Goal: Use online tool/utility

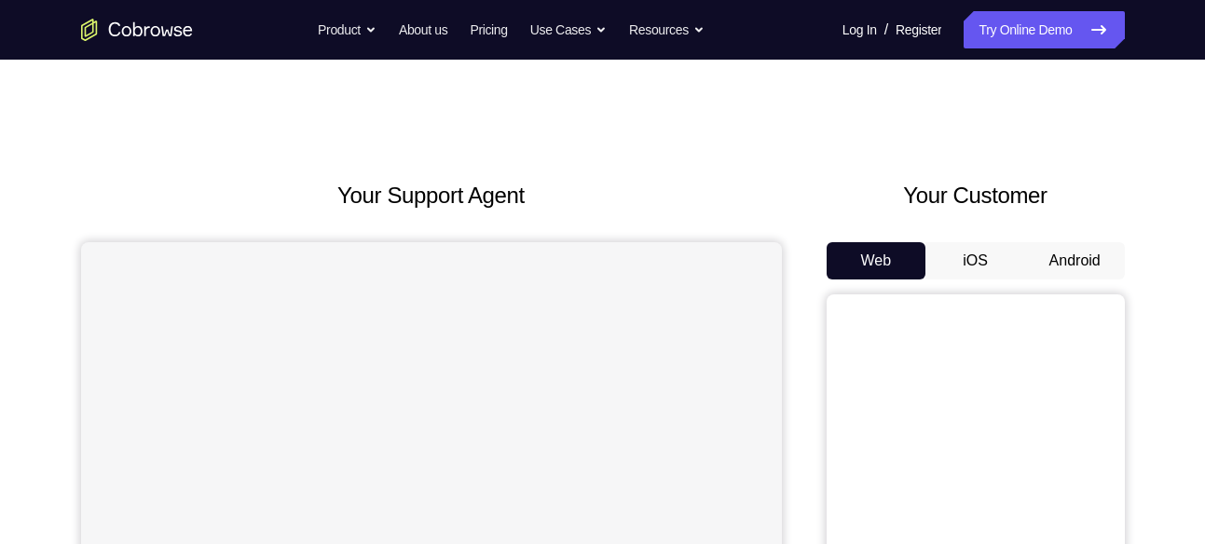
click at [1074, 261] on button "Android" at bounding box center [1075, 260] width 100 height 37
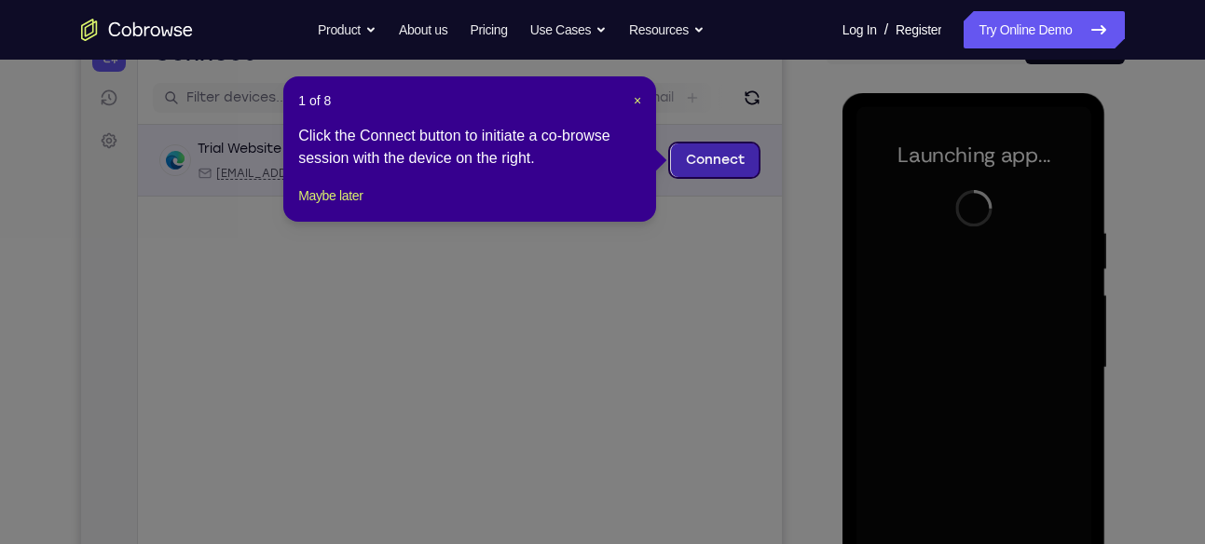
click at [715, 158] on link "Connect" at bounding box center [714, 160] width 89 height 34
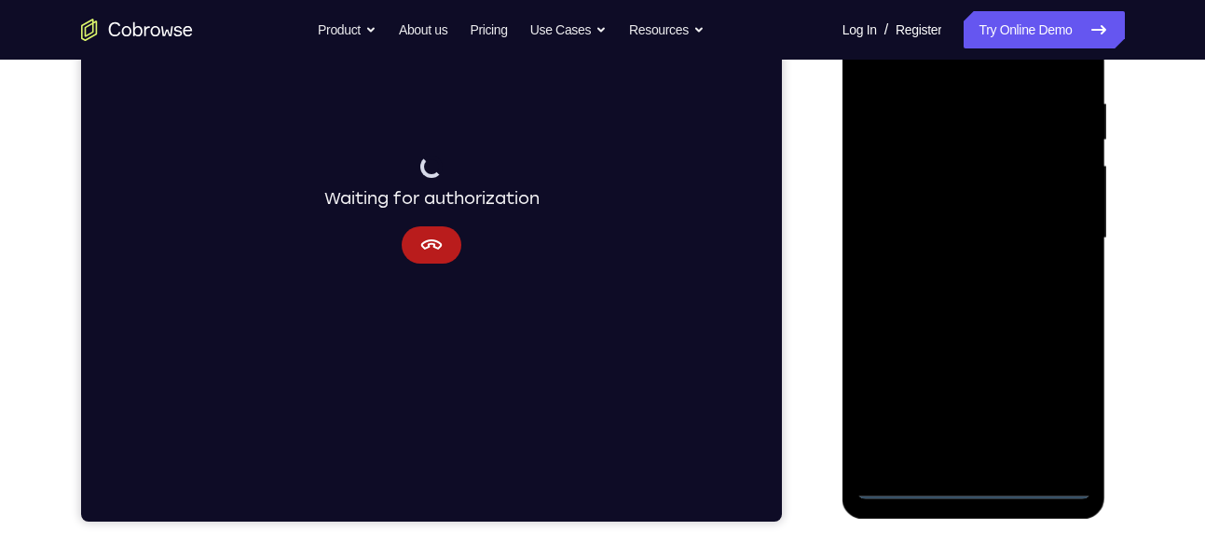
scroll to position [347, 0]
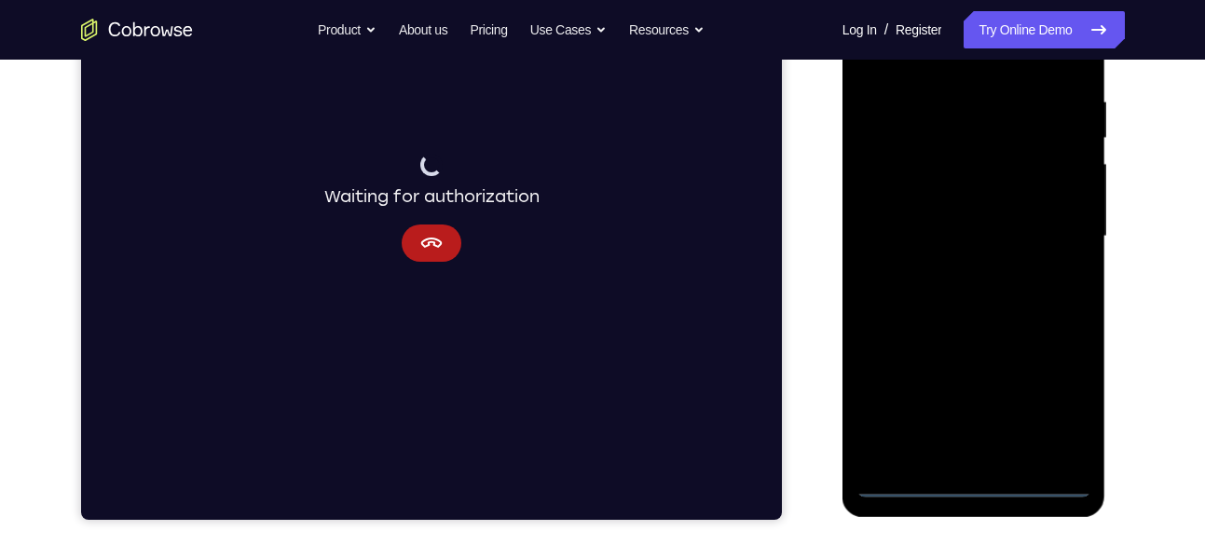
click at [968, 487] on div at bounding box center [973, 237] width 235 height 522
click at [1064, 400] on div at bounding box center [973, 237] width 235 height 522
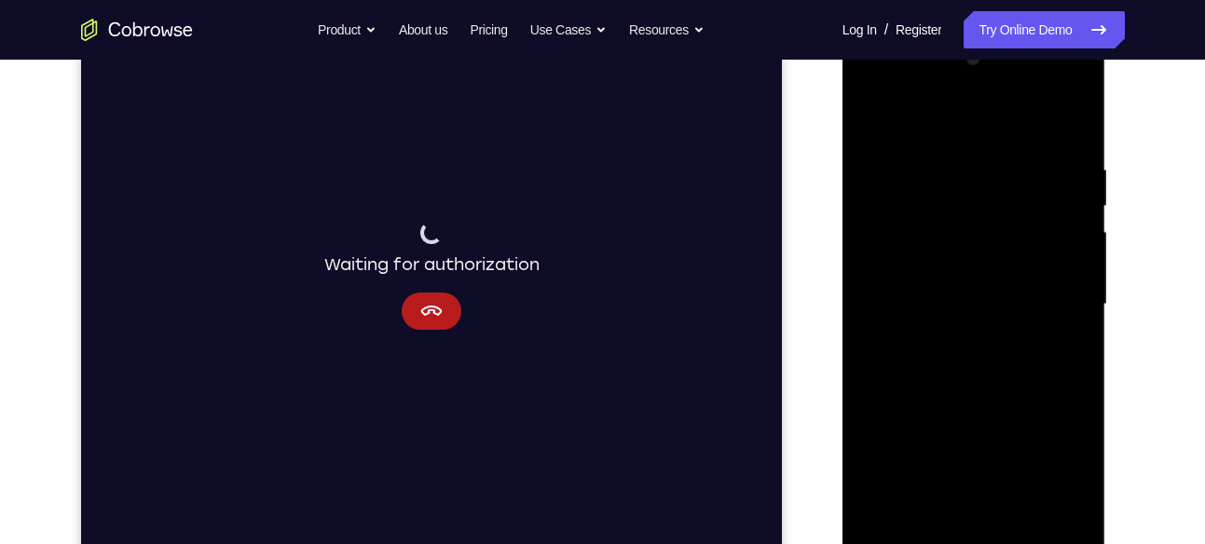
scroll to position [285, 0]
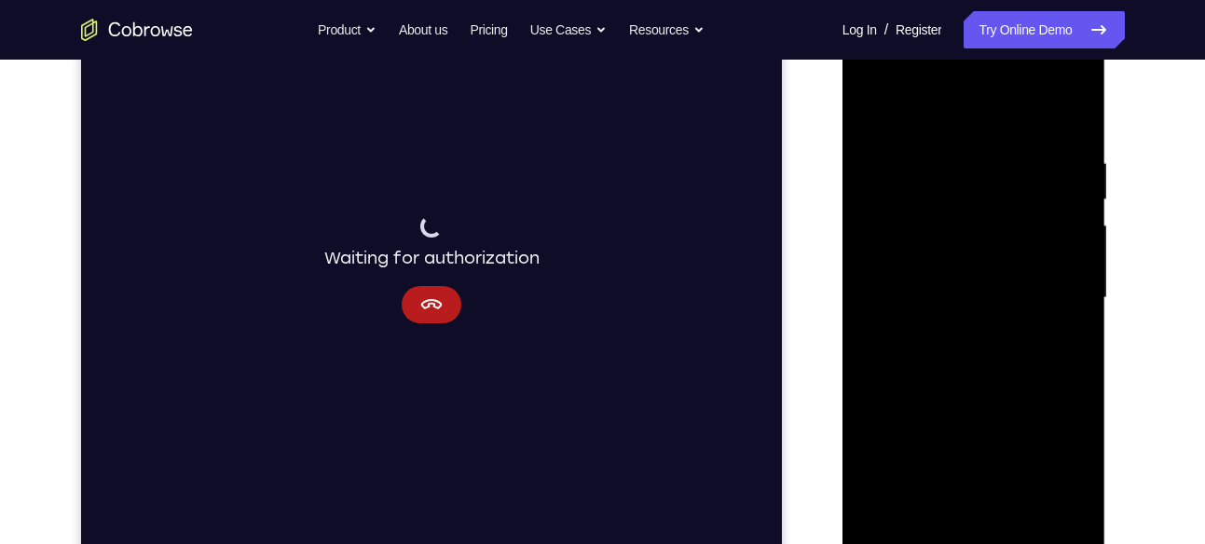
click at [872, 77] on div at bounding box center [973, 298] width 235 height 522
click at [1044, 293] on div at bounding box center [973, 298] width 235 height 522
click at [953, 329] on div at bounding box center [973, 298] width 235 height 522
click at [987, 283] on div at bounding box center [973, 298] width 235 height 522
click at [961, 258] on div at bounding box center [973, 298] width 235 height 522
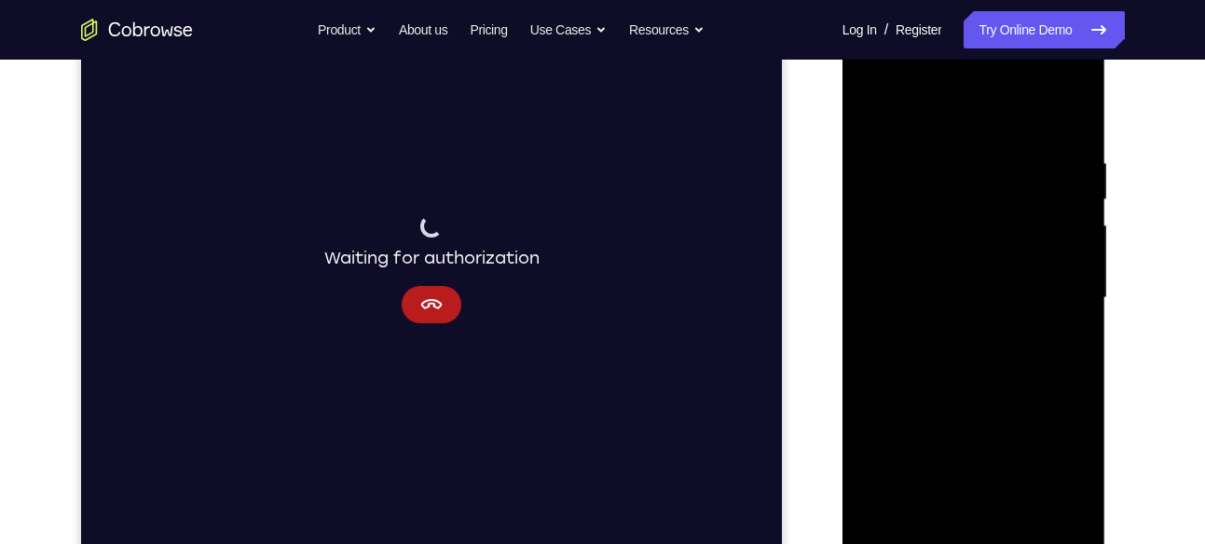
click at [956, 252] on div at bounding box center [973, 298] width 235 height 522
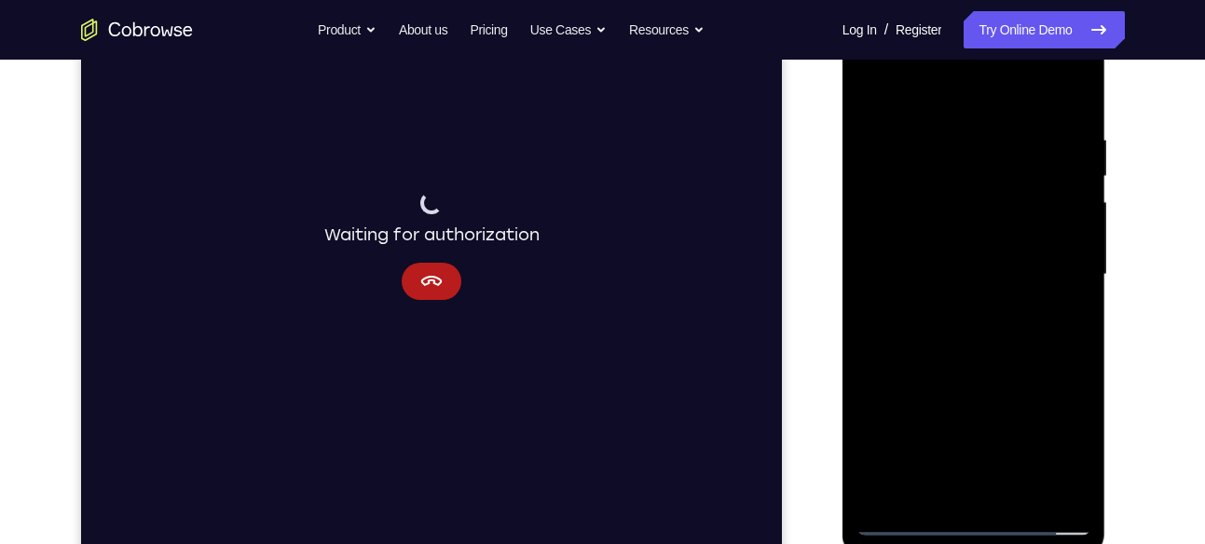
scroll to position [312, 0]
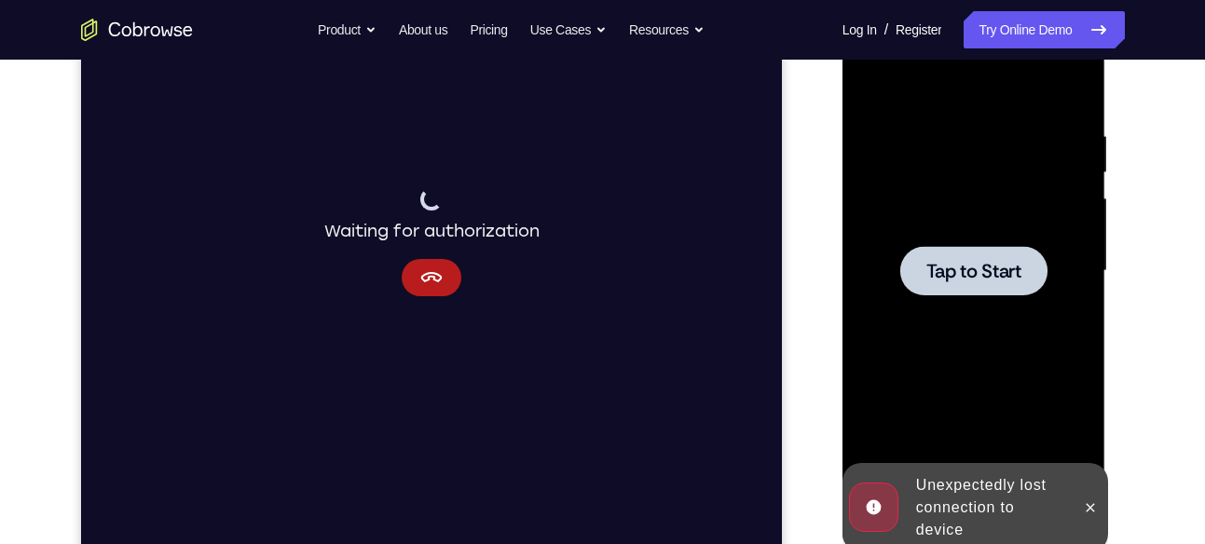
click at [975, 254] on div at bounding box center [973, 270] width 147 height 49
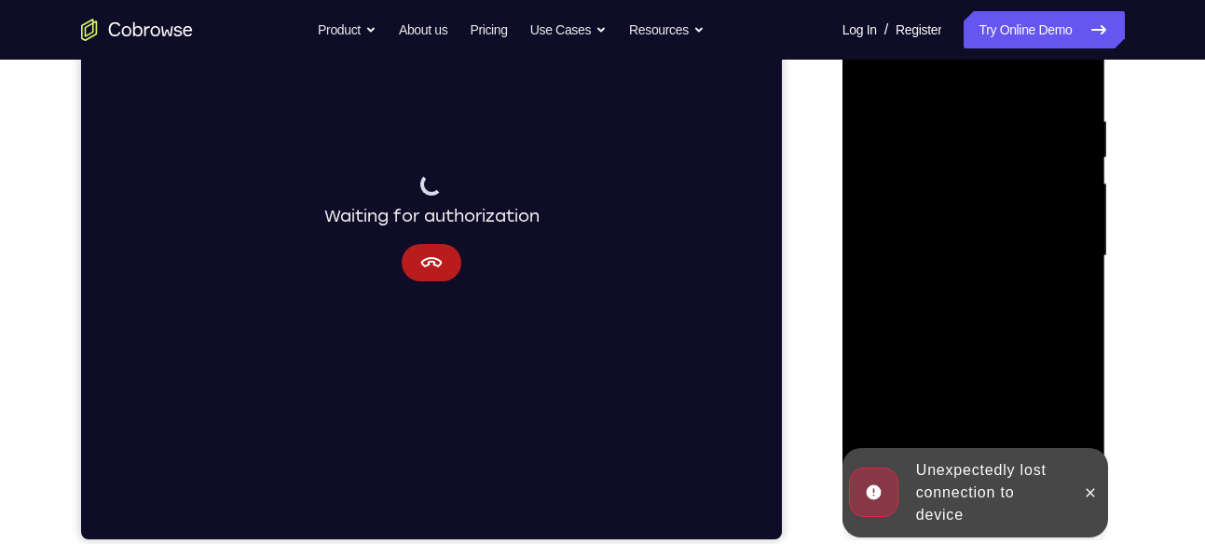
scroll to position [403, 0]
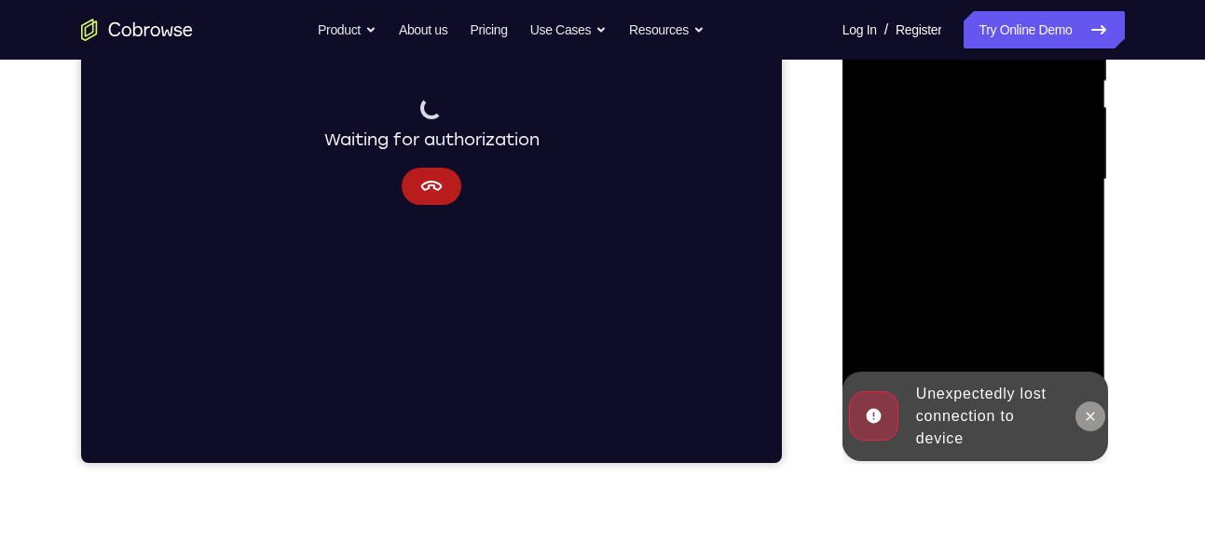
click at [1088, 416] on icon at bounding box center [1090, 416] width 8 height 8
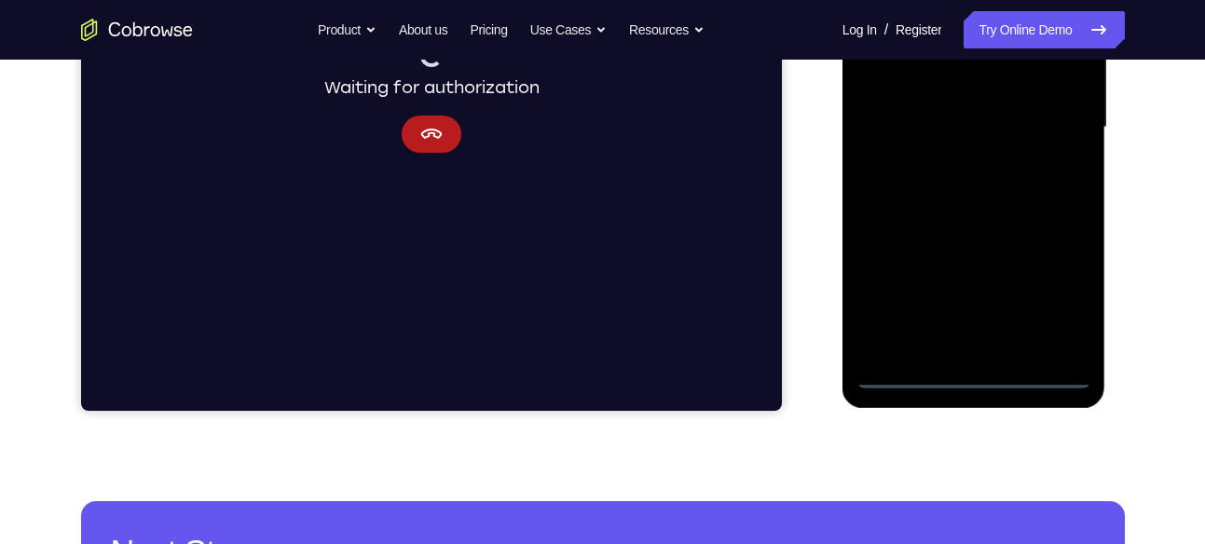
scroll to position [457, 0]
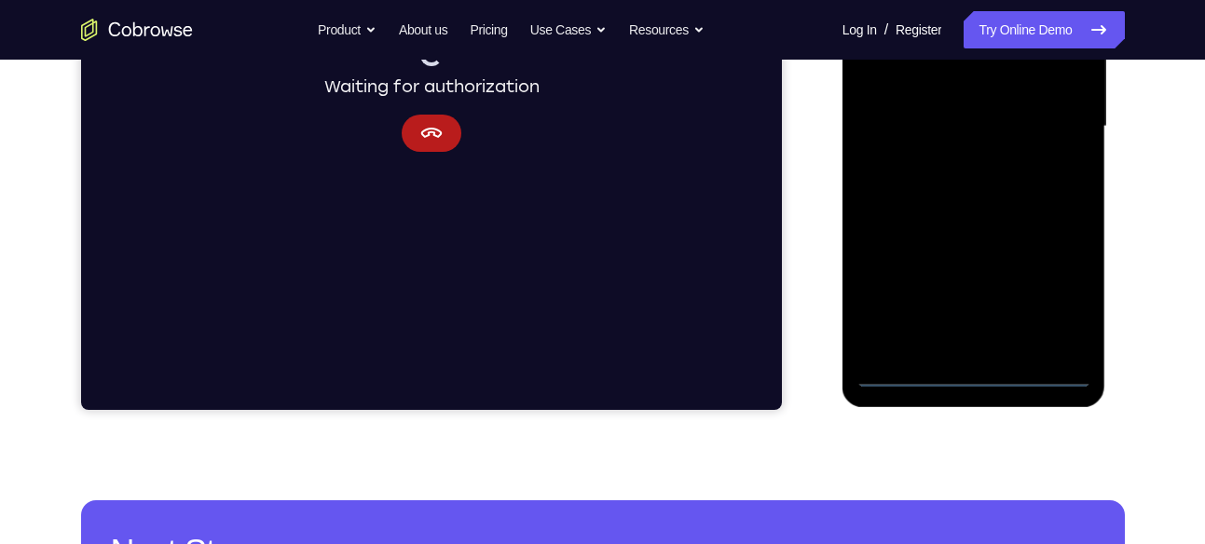
click at [967, 371] on div at bounding box center [973, 127] width 235 height 522
click at [1057, 292] on div at bounding box center [973, 127] width 235 height 522
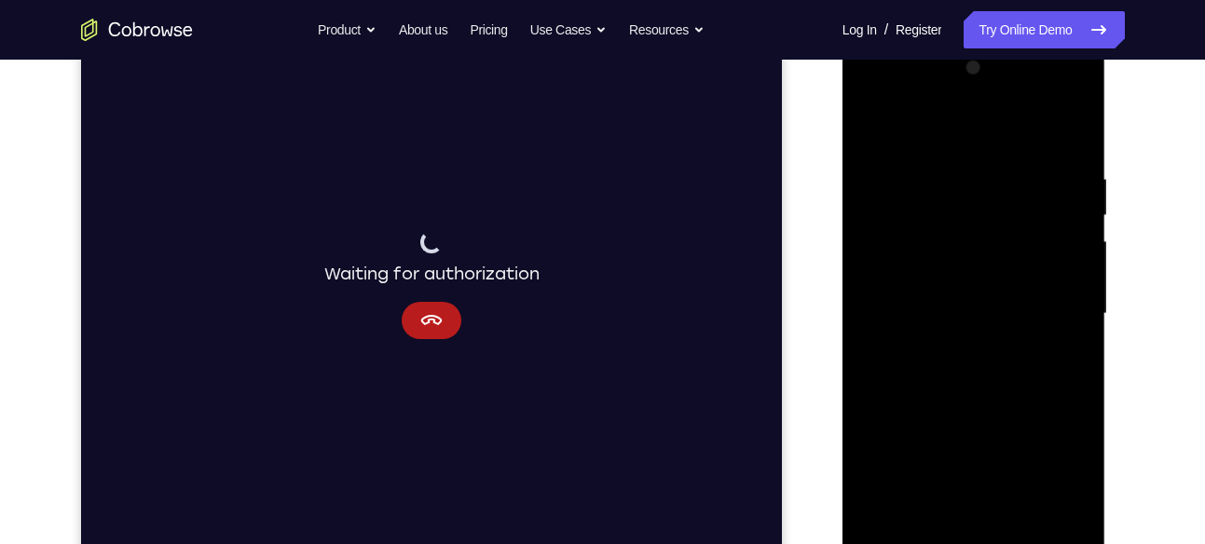
scroll to position [265, 0]
click at [873, 100] on div at bounding box center [973, 319] width 235 height 522
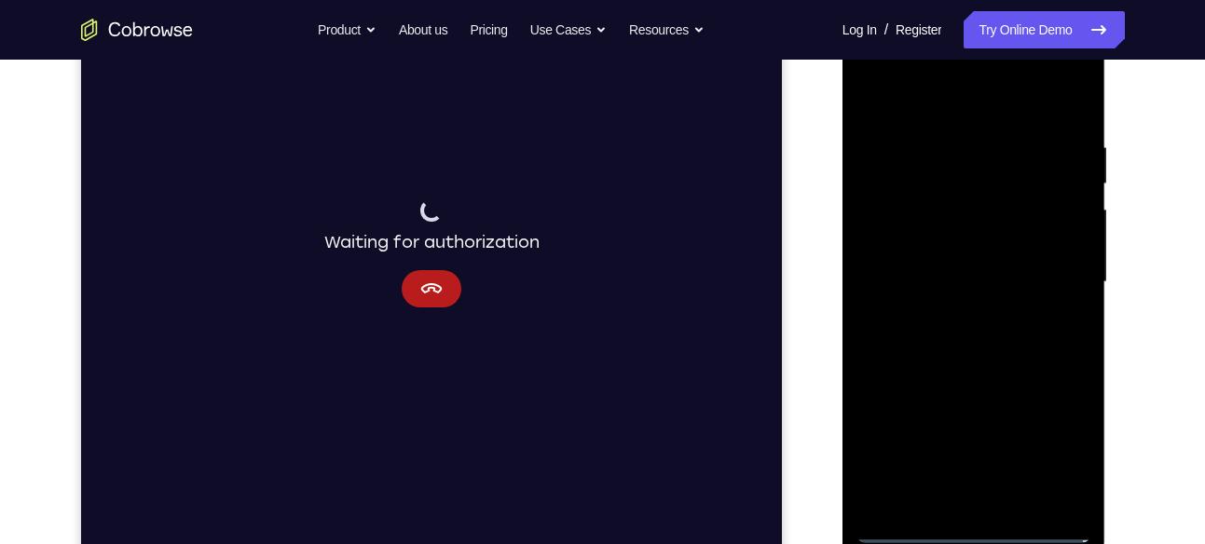
scroll to position [300, 0]
click at [1048, 275] on div at bounding box center [973, 283] width 235 height 522
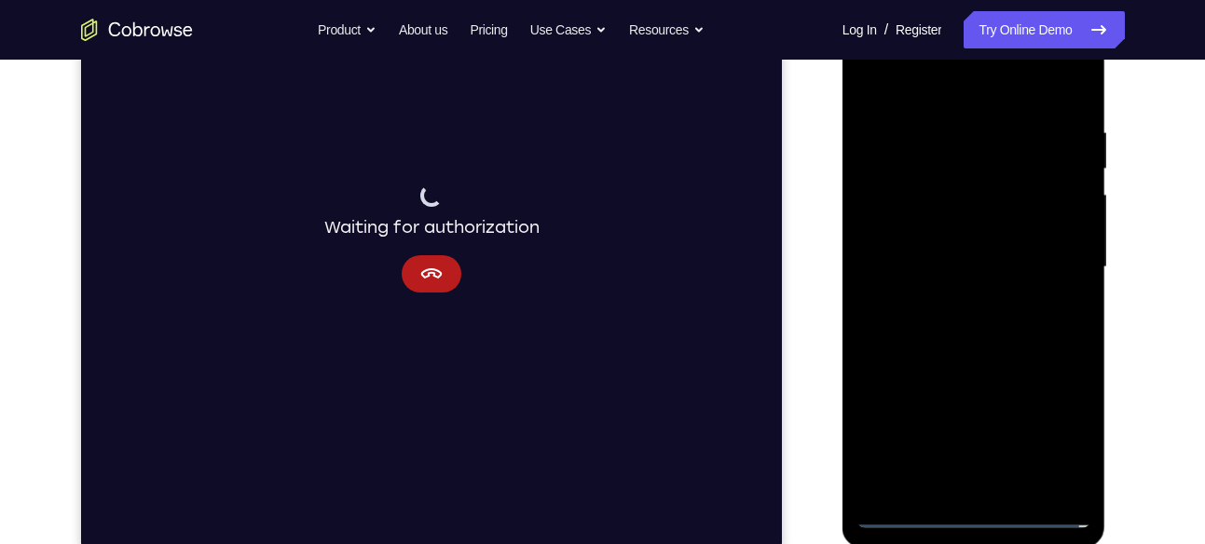
click at [954, 300] on div at bounding box center [973, 268] width 235 height 522
click at [946, 248] on div at bounding box center [973, 268] width 235 height 522
click at [933, 226] on div at bounding box center [973, 268] width 235 height 522
click at [1071, 226] on div at bounding box center [973, 268] width 235 height 522
click at [897, 233] on div at bounding box center [973, 268] width 235 height 522
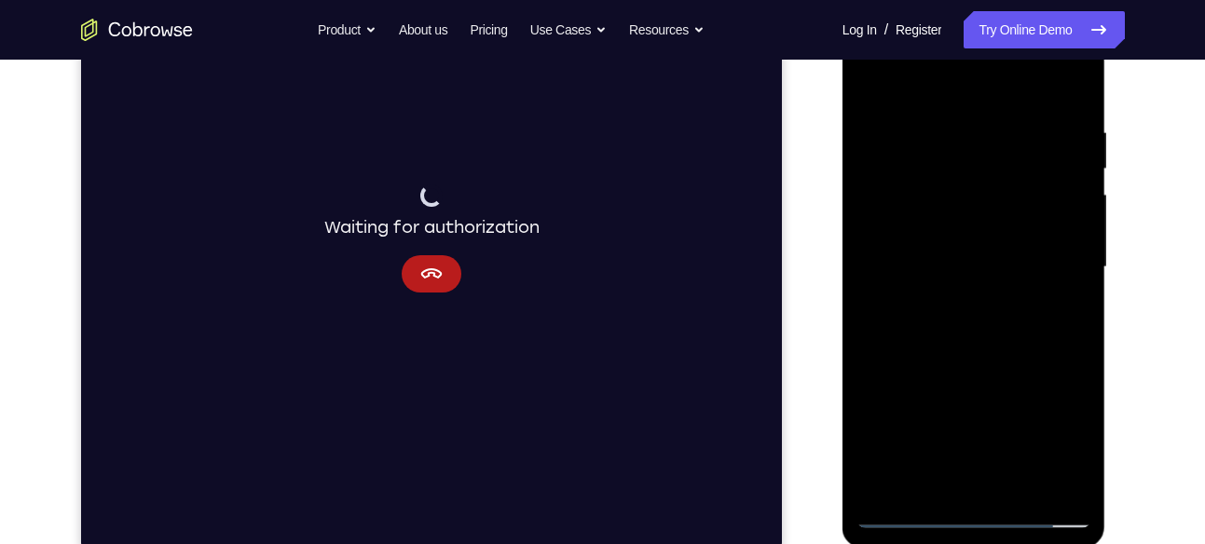
click at [971, 265] on div at bounding box center [973, 268] width 235 height 522
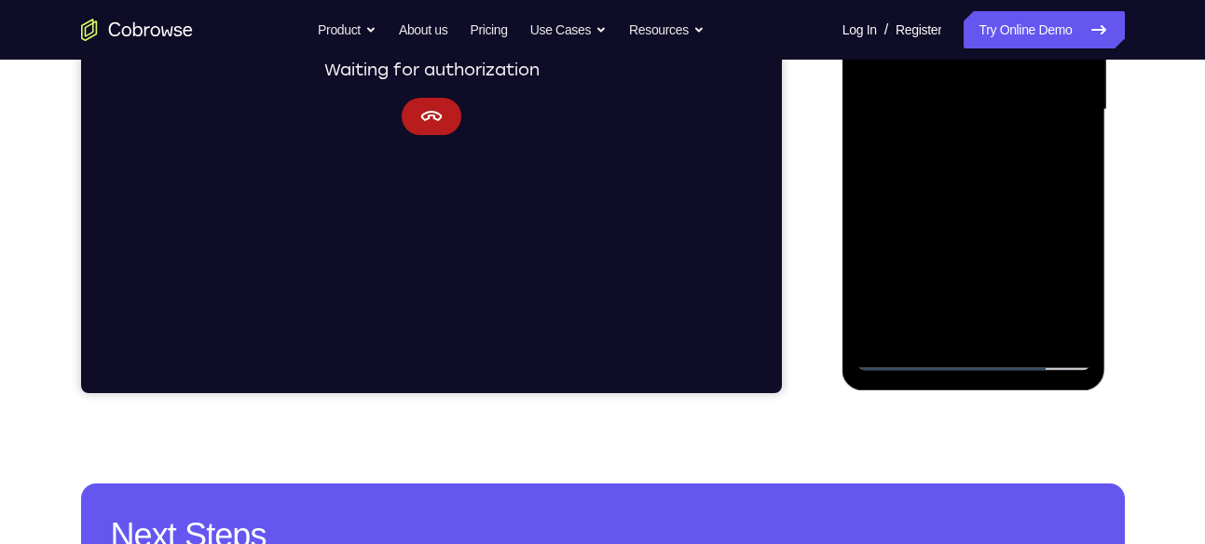
scroll to position [494, 0]
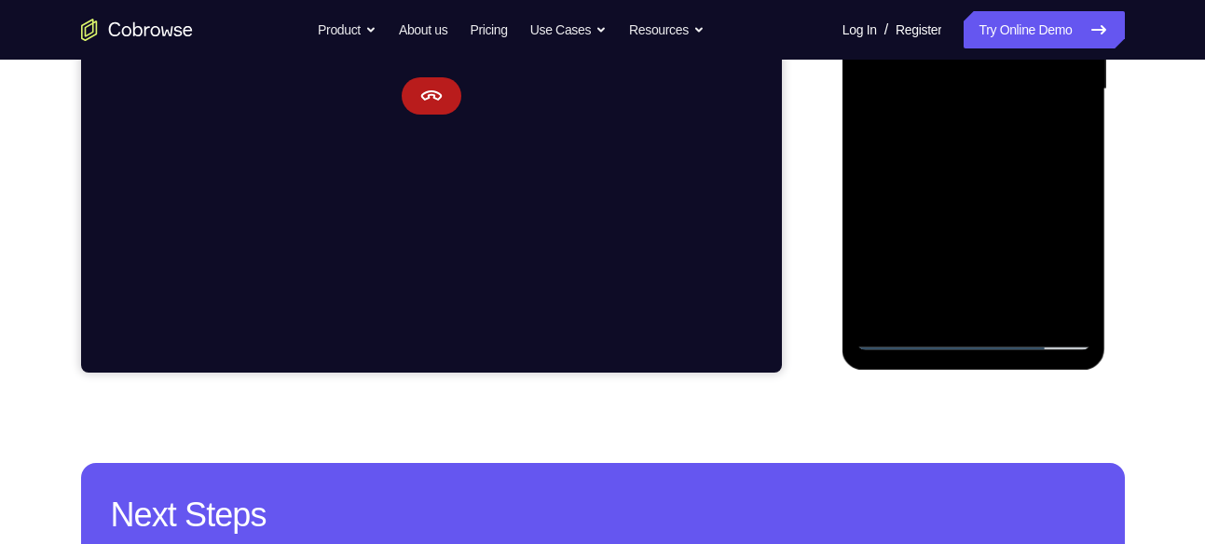
click at [984, 172] on div at bounding box center [973, 90] width 235 height 522
click at [1014, 309] on div at bounding box center [973, 90] width 235 height 522
click at [967, 184] on div at bounding box center [973, 90] width 235 height 522
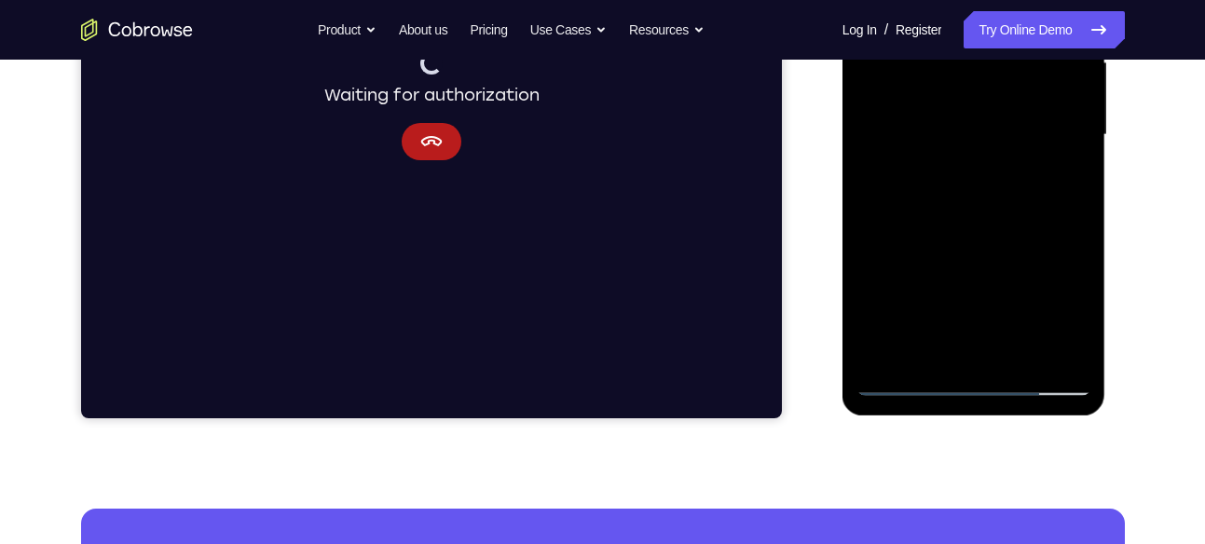
scroll to position [446, 0]
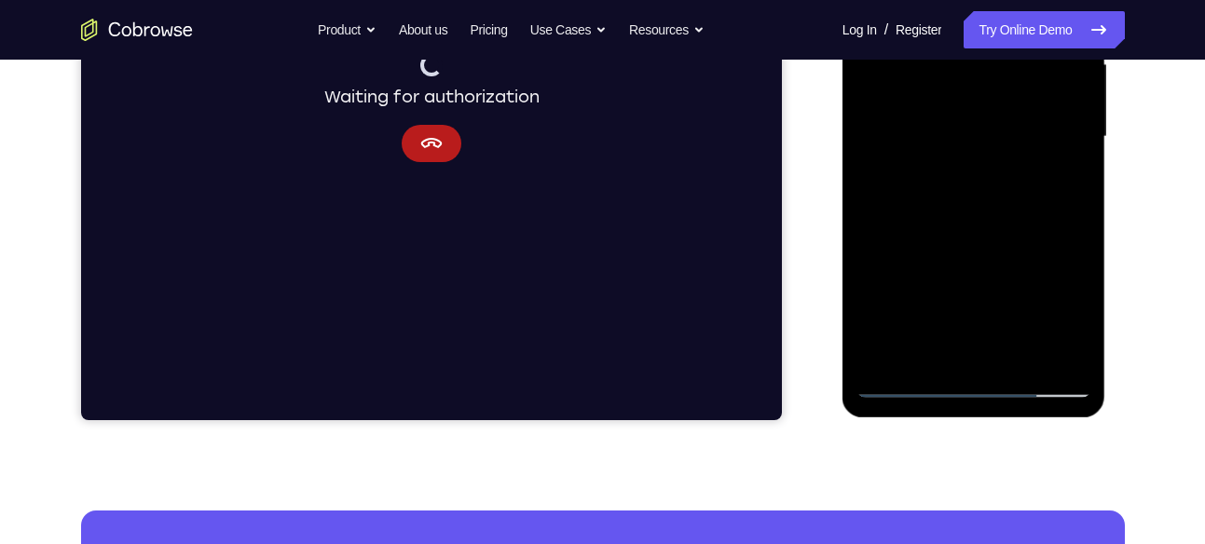
click at [940, 173] on div at bounding box center [973, 137] width 235 height 522
click at [1057, 184] on div at bounding box center [973, 137] width 235 height 522
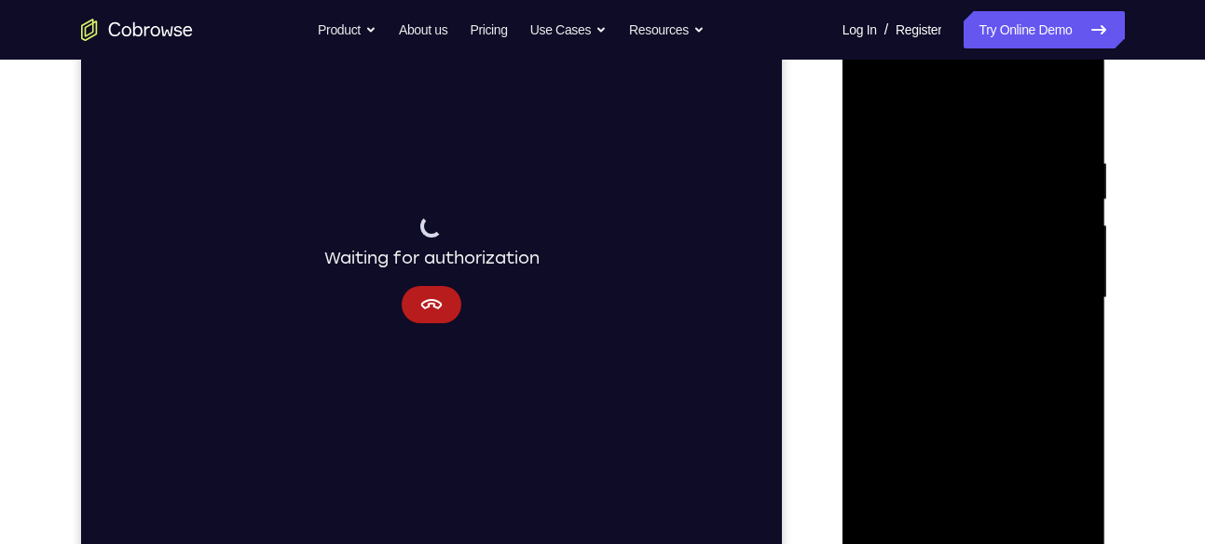
scroll to position [252, 0]
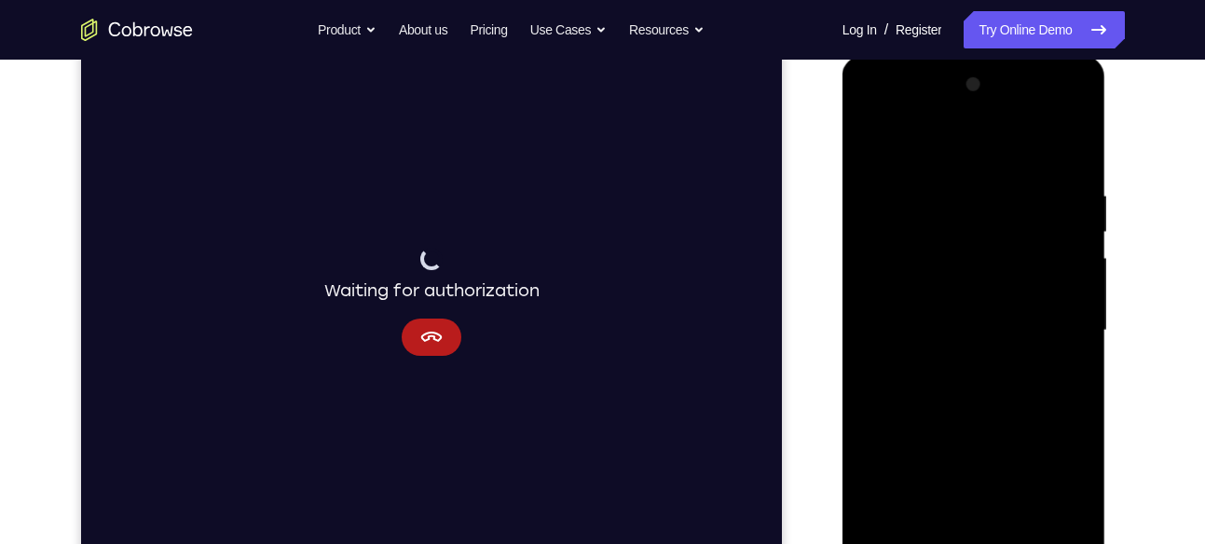
click at [870, 143] on div at bounding box center [973, 331] width 235 height 522
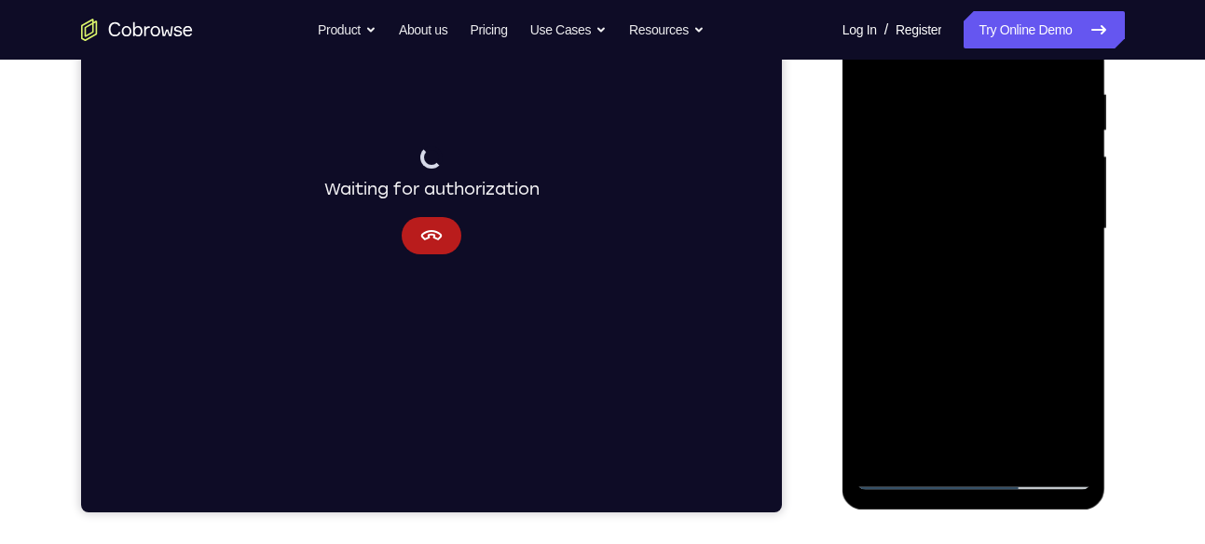
scroll to position [375, 0]
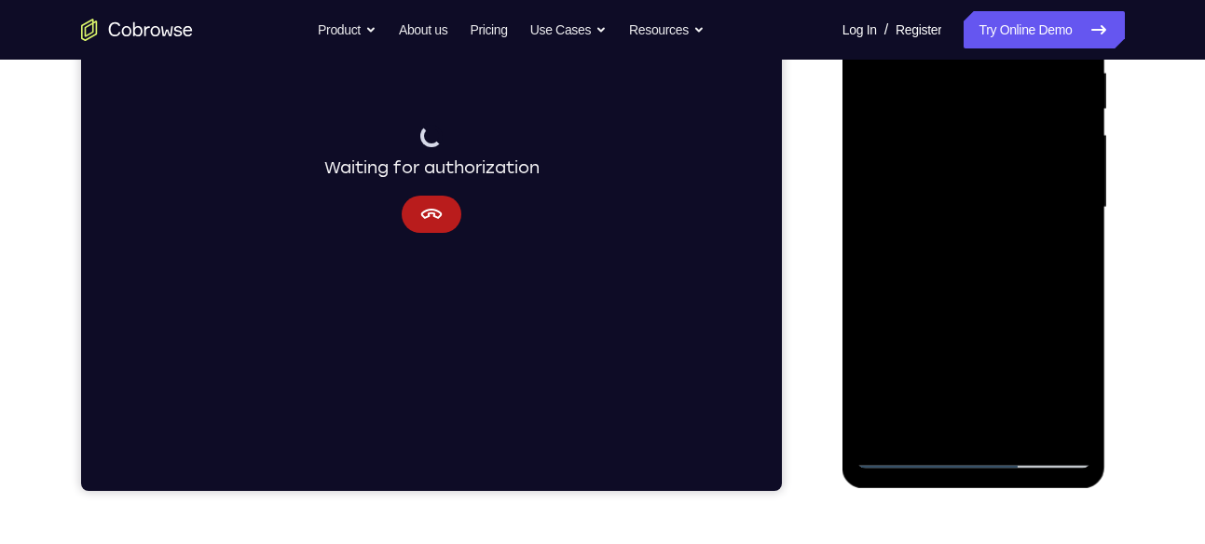
click at [977, 275] on div at bounding box center [973, 208] width 235 height 522
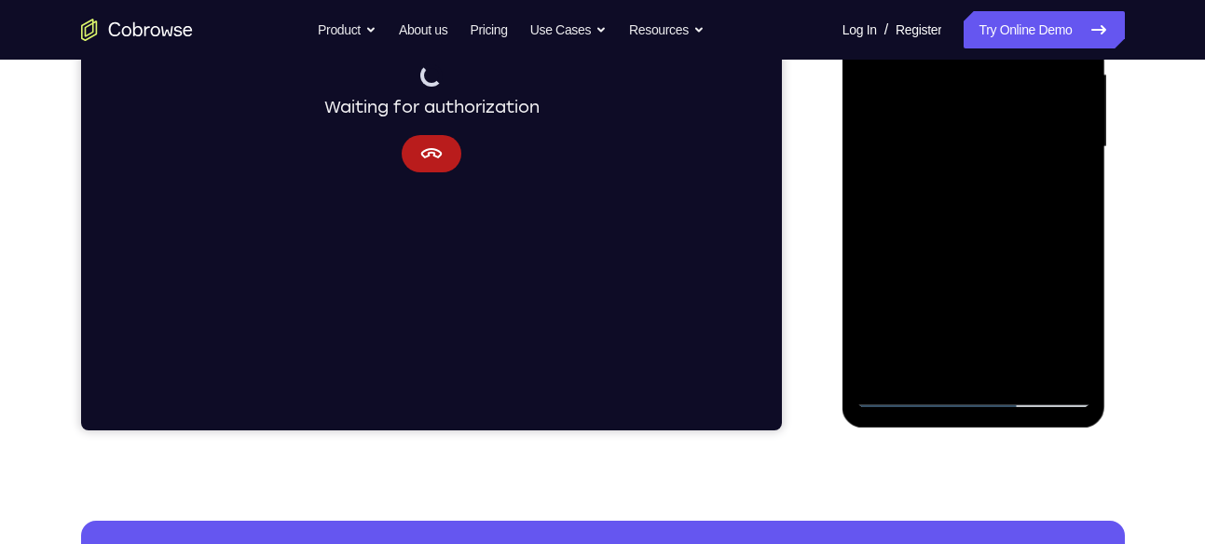
scroll to position [437, 0]
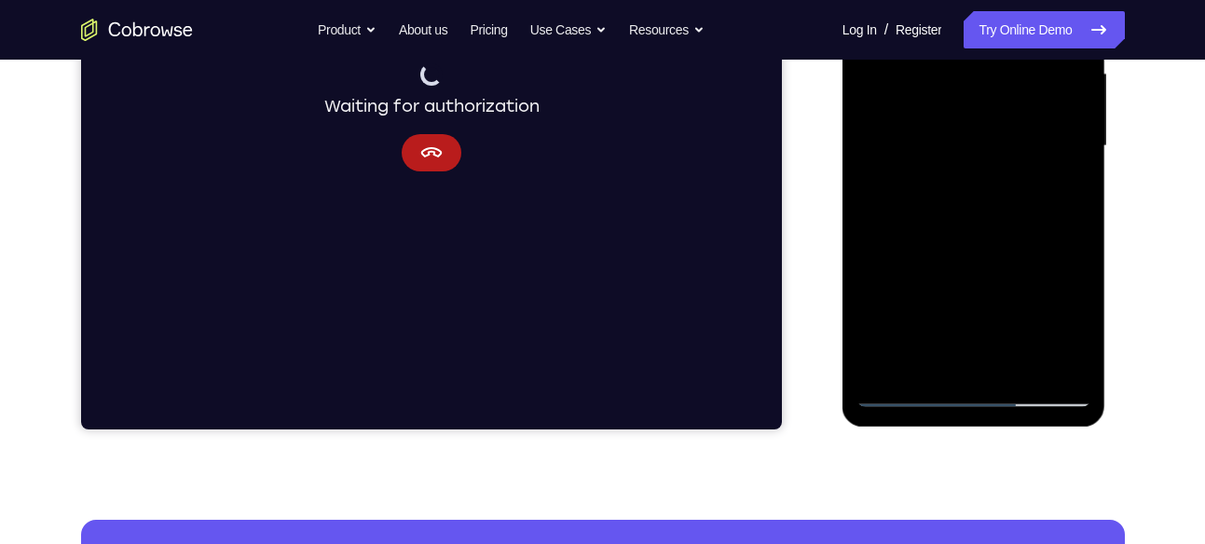
click at [899, 318] on div at bounding box center [973, 146] width 235 height 522
click at [1063, 357] on div at bounding box center [973, 146] width 235 height 522
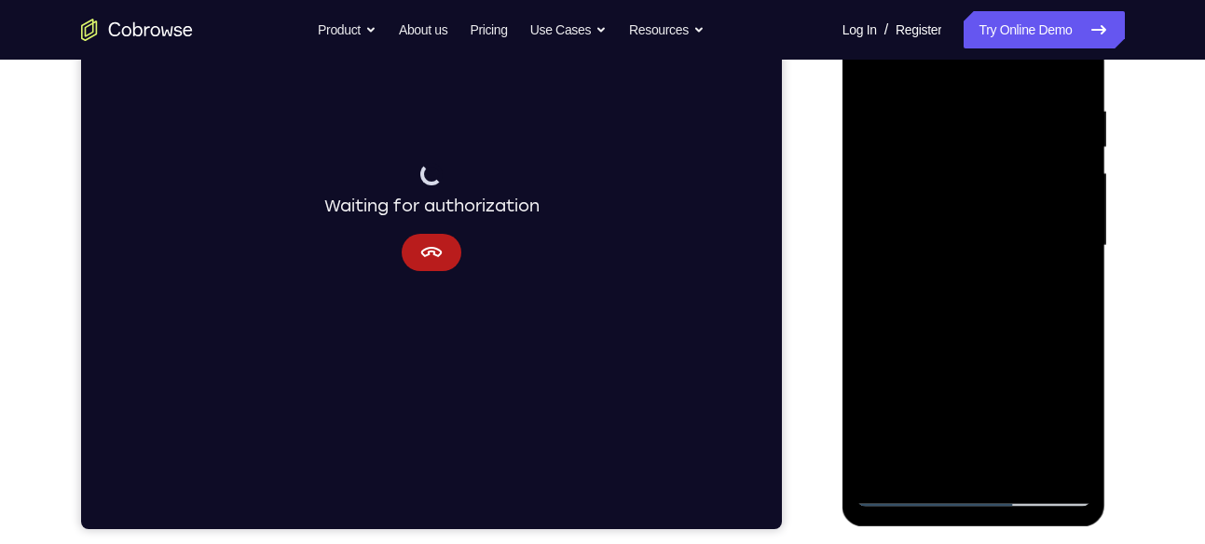
scroll to position [308, 0]
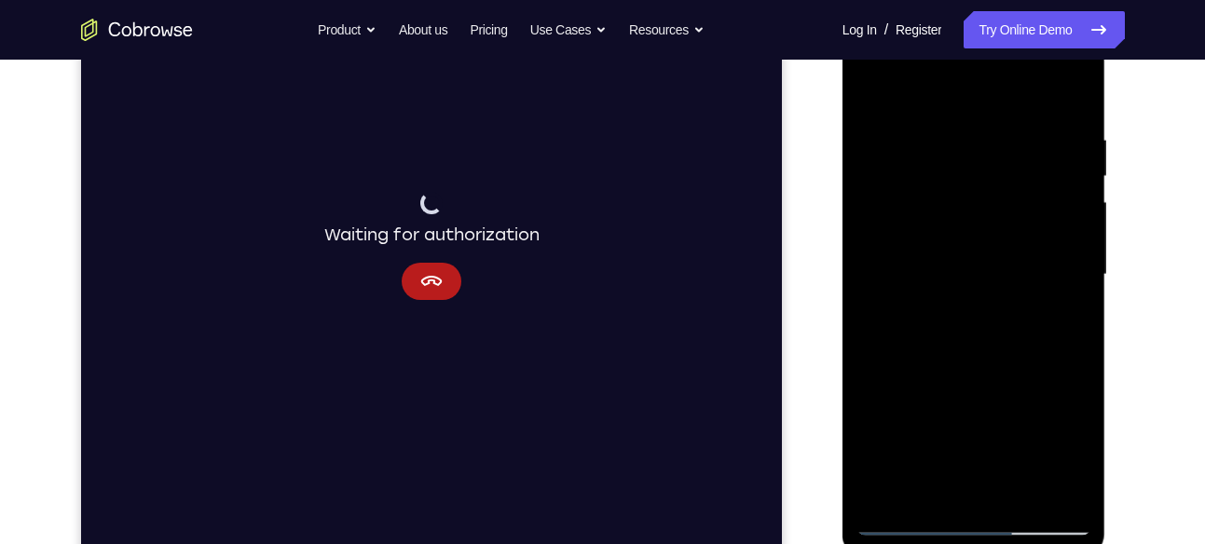
click at [869, 94] on div at bounding box center [973, 275] width 235 height 522
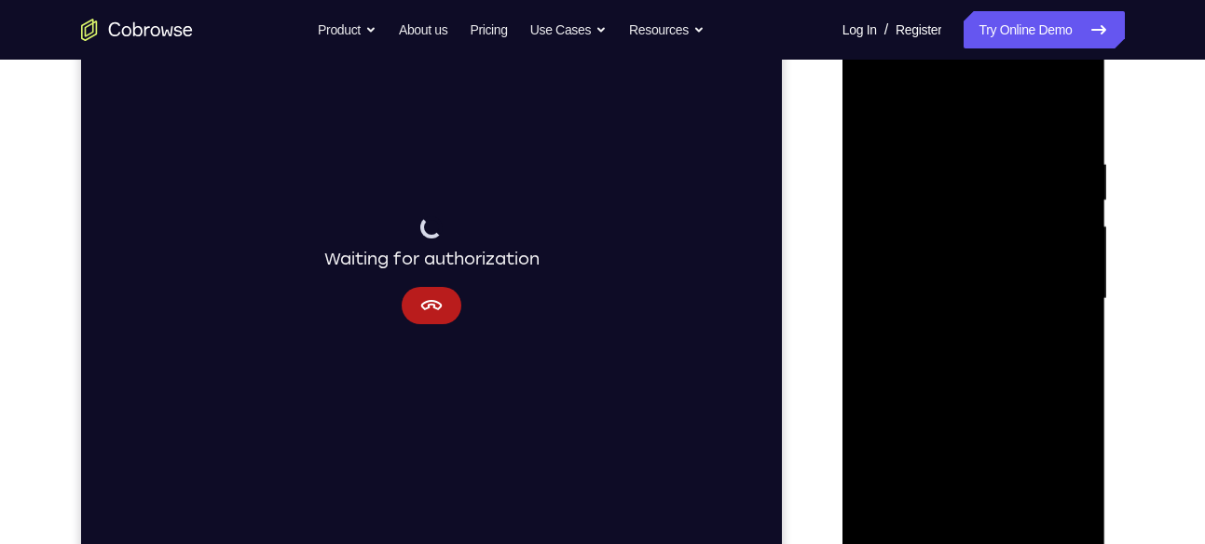
scroll to position [283, 0]
click at [875, 109] on div at bounding box center [973, 300] width 235 height 522
click at [1006, 147] on div at bounding box center [973, 300] width 235 height 522
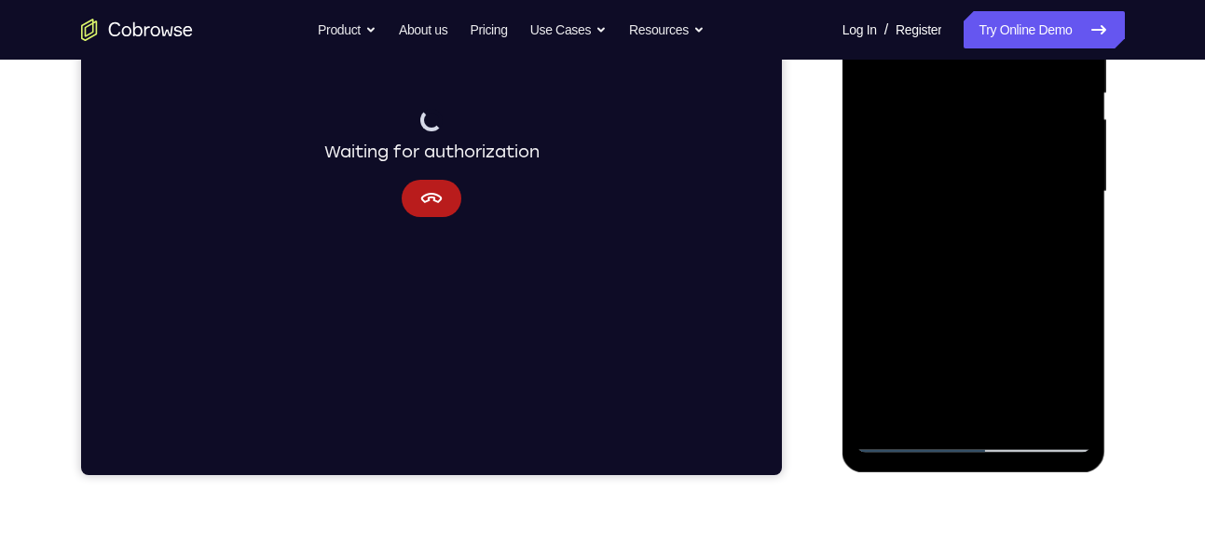
click at [1068, 406] on div at bounding box center [973, 192] width 235 height 522
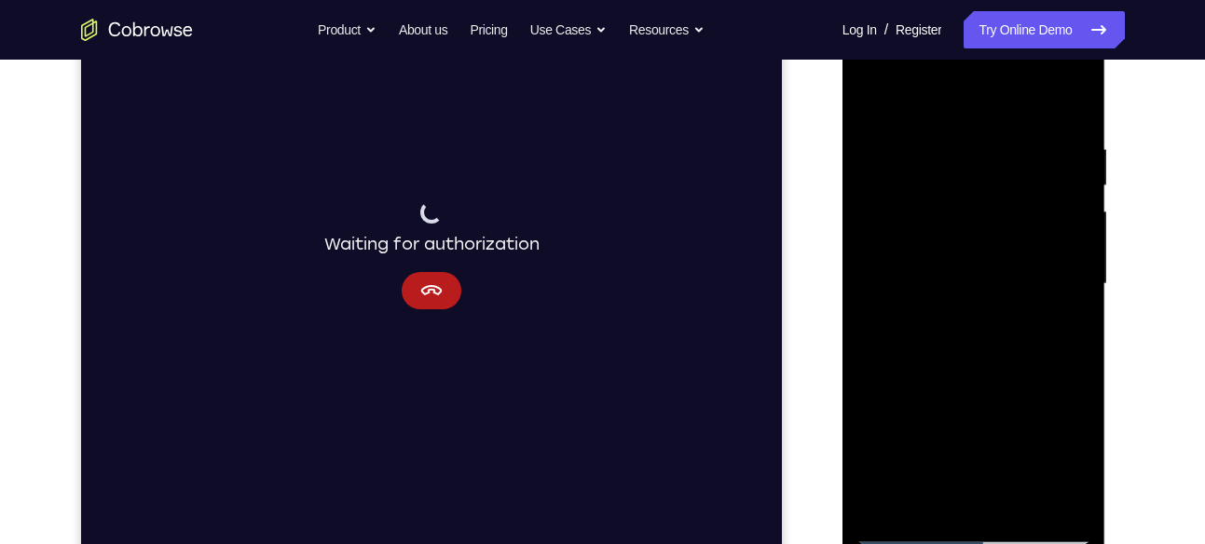
scroll to position [298, 0]
click at [921, 135] on div at bounding box center [973, 285] width 235 height 522
click at [861, 149] on div at bounding box center [973, 285] width 235 height 522
click at [912, 107] on div at bounding box center [973, 285] width 235 height 522
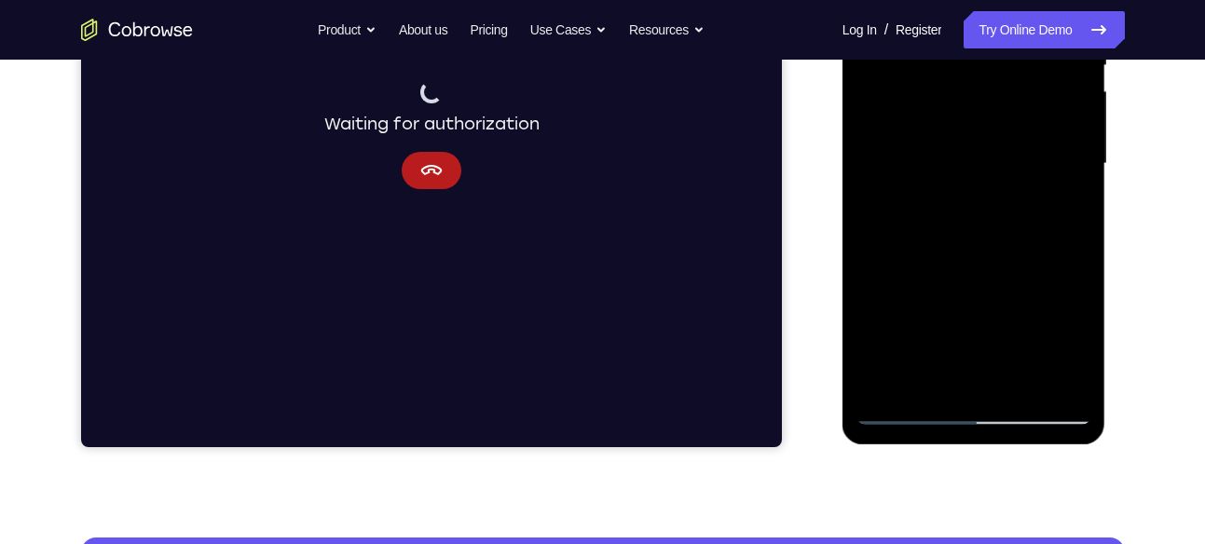
scroll to position [409, 0]
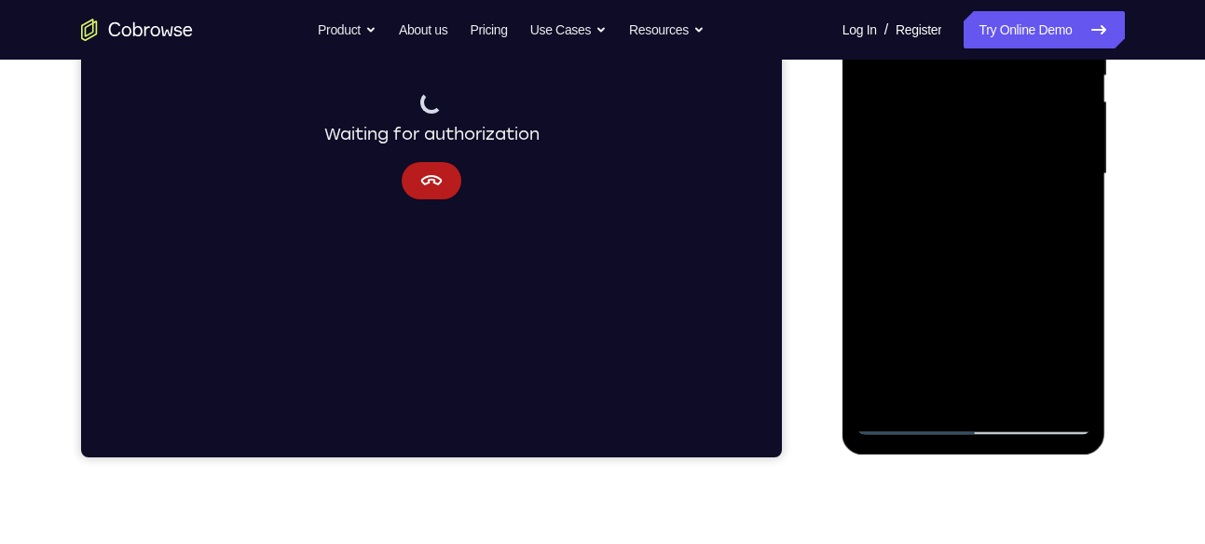
click at [1073, 334] on div at bounding box center [973, 174] width 235 height 522
click at [987, 171] on div at bounding box center [973, 174] width 235 height 522
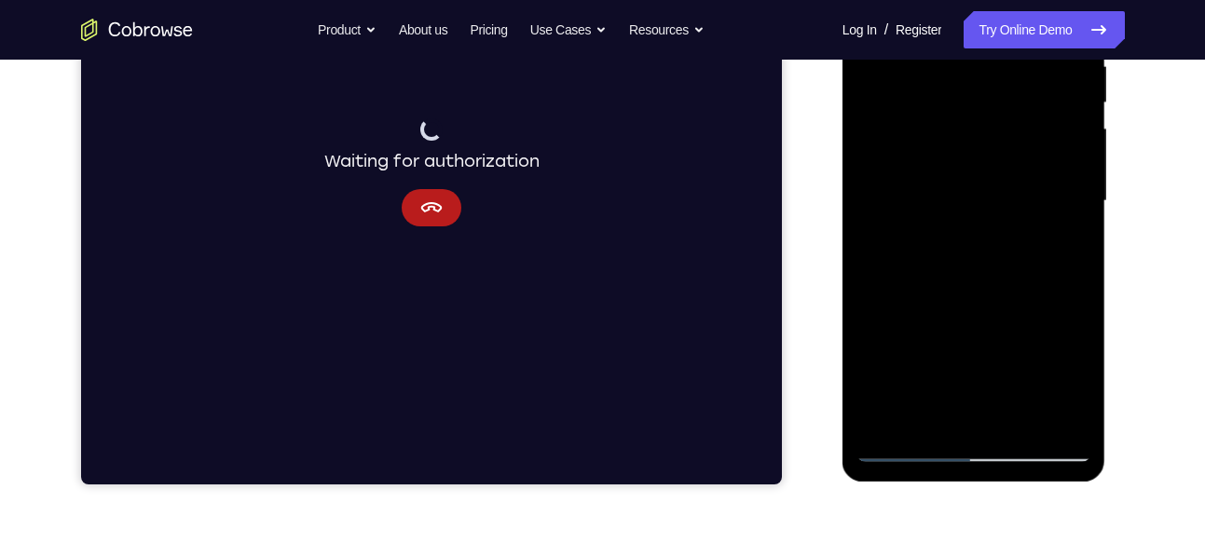
scroll to position [383, 0]
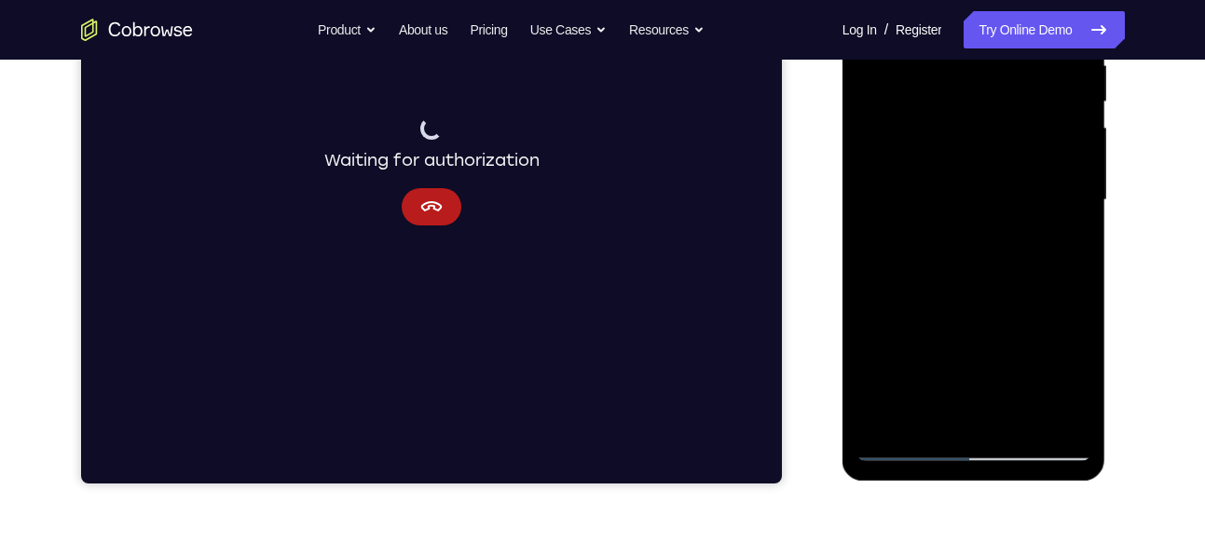
click at [954, 63] on div at bounding box center [973, 200] width 235 height 522
click at [1077, 320] on div at bounding box center [973, 200] width 235 height 522
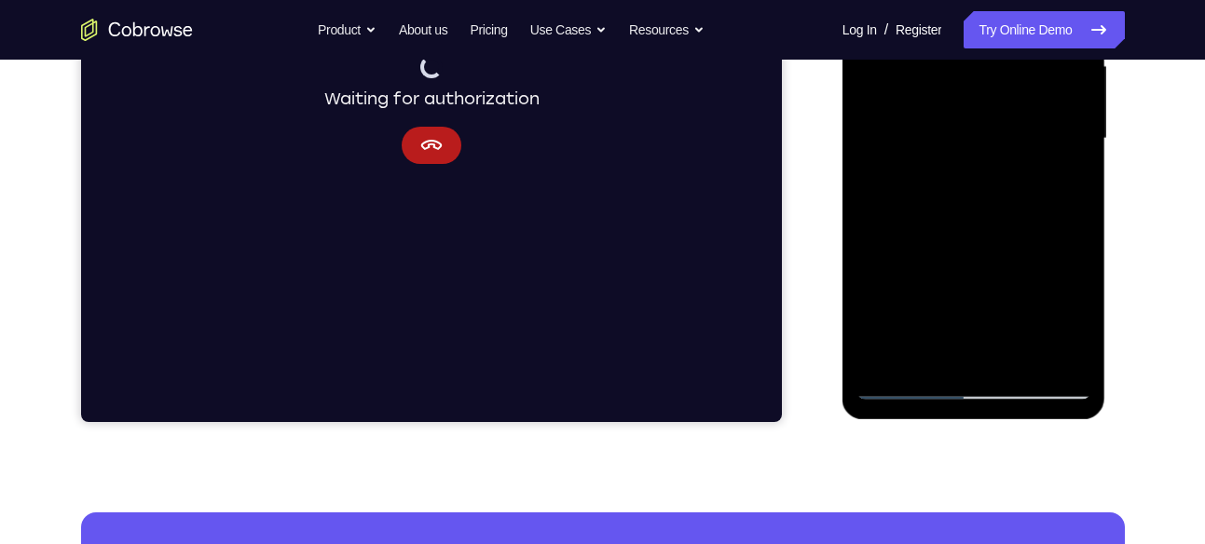
scroll to position [446, 0]
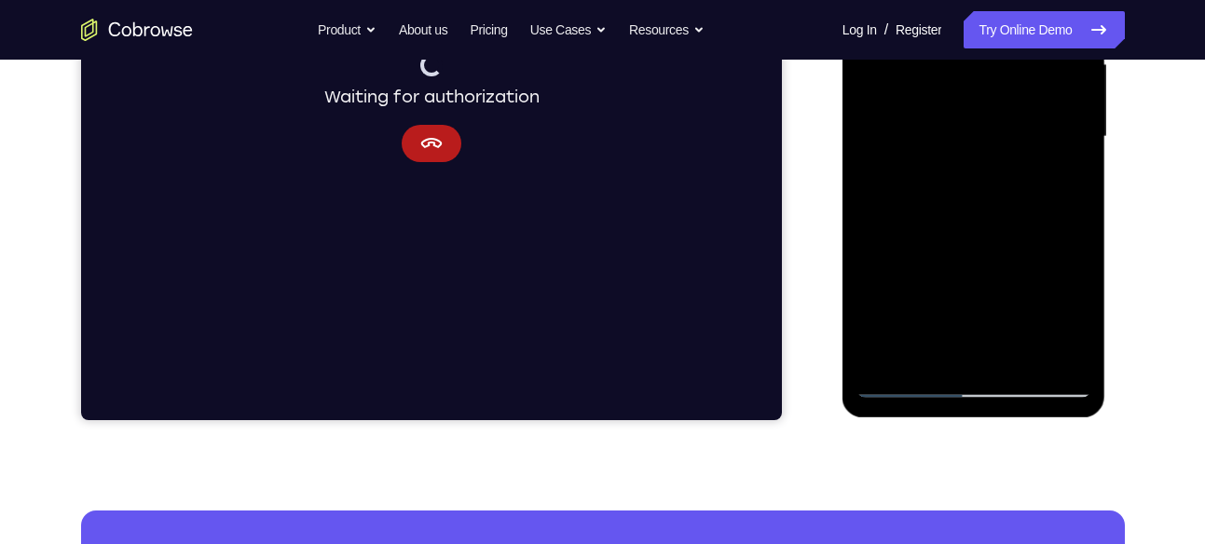
drag, startPoint x: 1055, startPoint y: 331, endPoint x: 873, endPoint y: 337, distance: 181.8
click at [873, 337] on div at bounding box center [973, 137] width 235 height 522
drag, startPoint x: 1028, startPoint y: 324, endPoint x: 903, endPoint y: 334, distance: 125.2
click at [903, 334] on div at bounding box center [973, 137] width 235 height 522
drag, startPoint x: 1015, startPoint y: 319, endPoint x: 897, endPoint y: 339, distance: 119.2
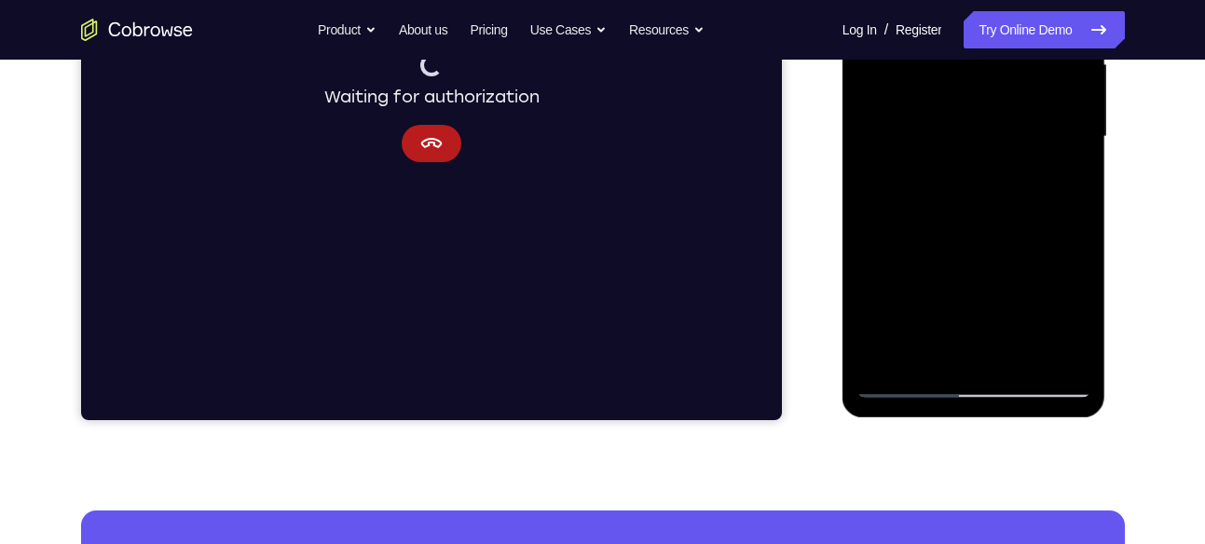
click at [897, 339] on div at bounding box center [973, 137] width 235 height 522
drag, startPoint x: 861, startPoint y: 331, endPoint x: 1120, endPoint y: 331, distance: 259.0
click at [1108, 331] on html "Online web based iOS Simulators and Android Emulators. Run iPhone, iPad, Mobile…" at bounding box center [975, 141] width 266 height 559
drag, startPoint x: 882, startPoint y: 327, endPoint x: 1024, endPoint y: 318, distance: 141.9
click at [1024, 318] on div at bounding box center [973, 137] width 235 height 522
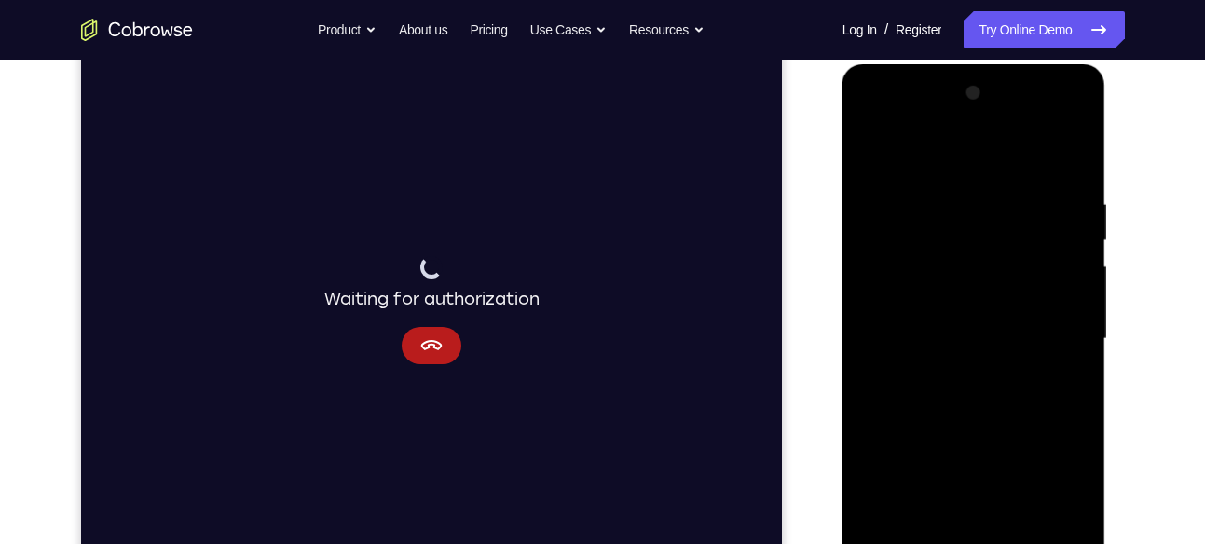
scroll to position [243, 0]
click at [877, 156] on div at bounding box center [973, 340] width 235 height 522
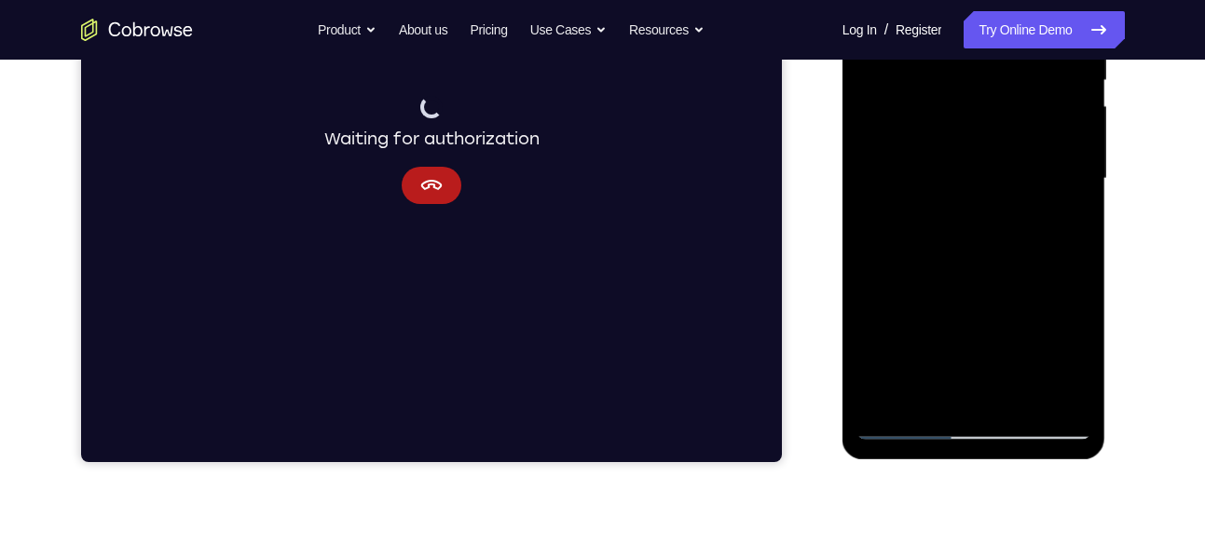
scroll to position [408, 0]
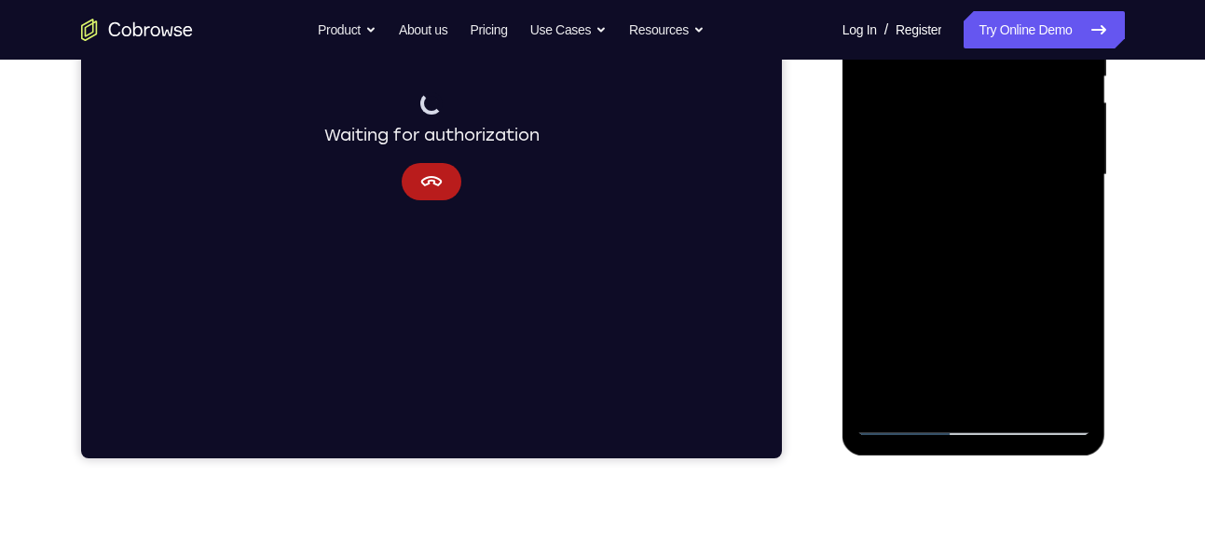
click at [1072, 331] on div at bounding box center [973, 175] width 235 height 522
click at [989, 172] on div at bounding box center [973, 175] width 235 height 522
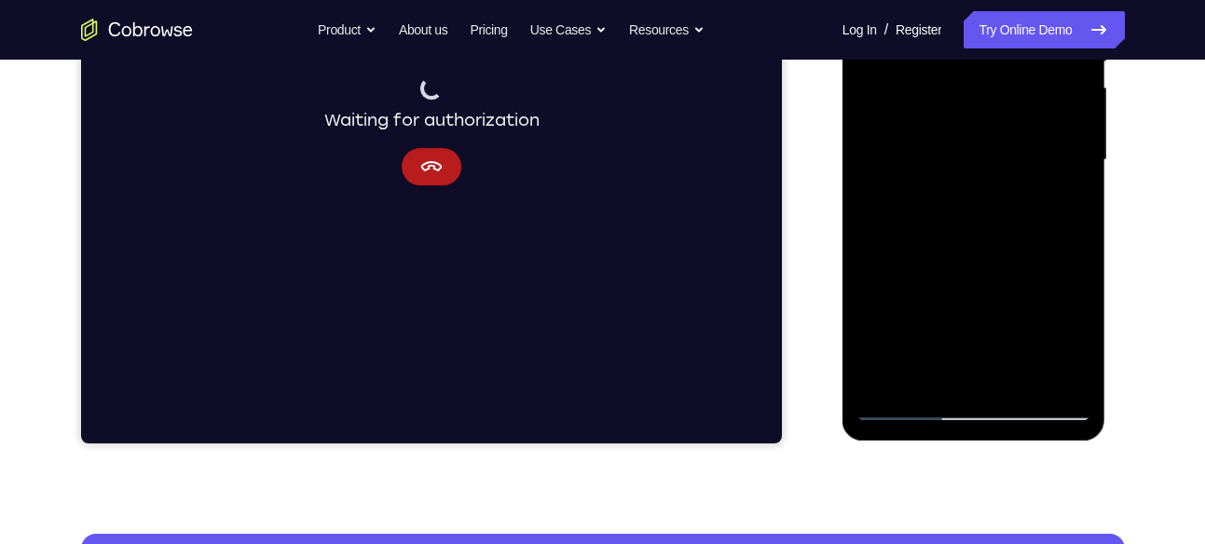
scroll to position [422, 0]
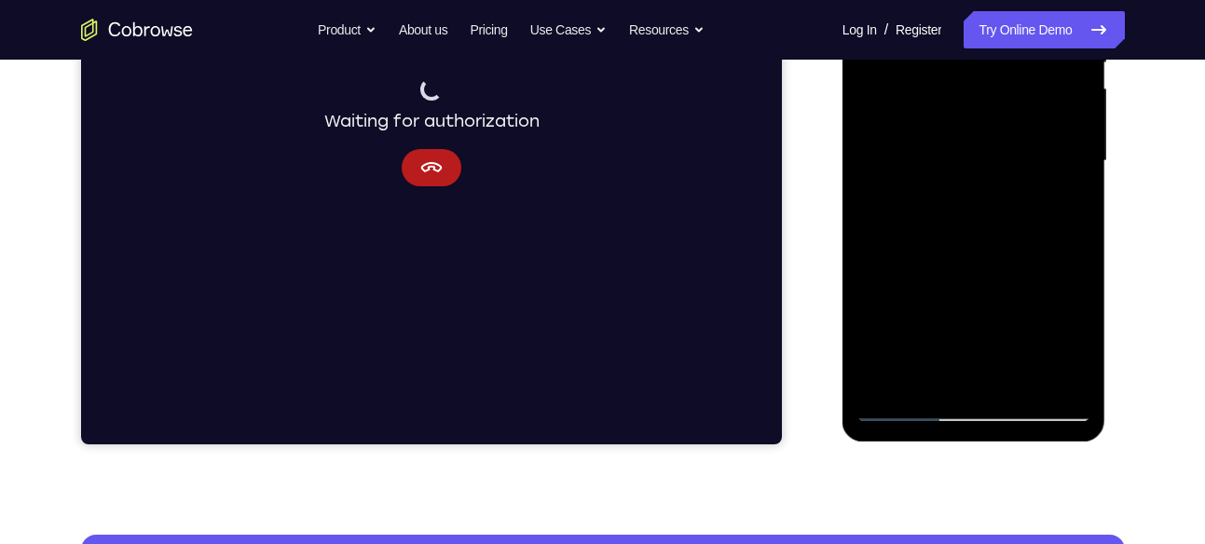
click at [899, 348] on div at bounding box center [973, 161] width 235 height 522
drag, startPoint x: 1058, startPoint y: 364, endPoint x: 945, endPoint y: 361, distance: 113.7
click at [945, 361] on div at bounding box center [973, 161] width 235 height 522
click at [1032, 285] on div at bounding box center [973, 161] width 235 height 522
click at [861, 116] on div at bounding box center [973, 161] width 235 height 522
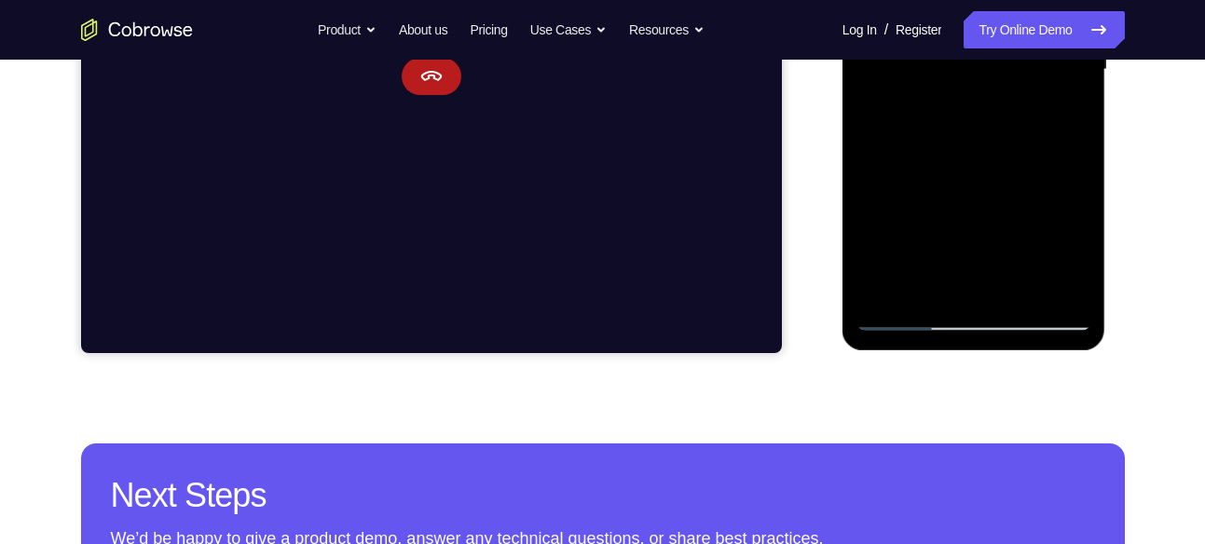
scroll to position [514, 0]
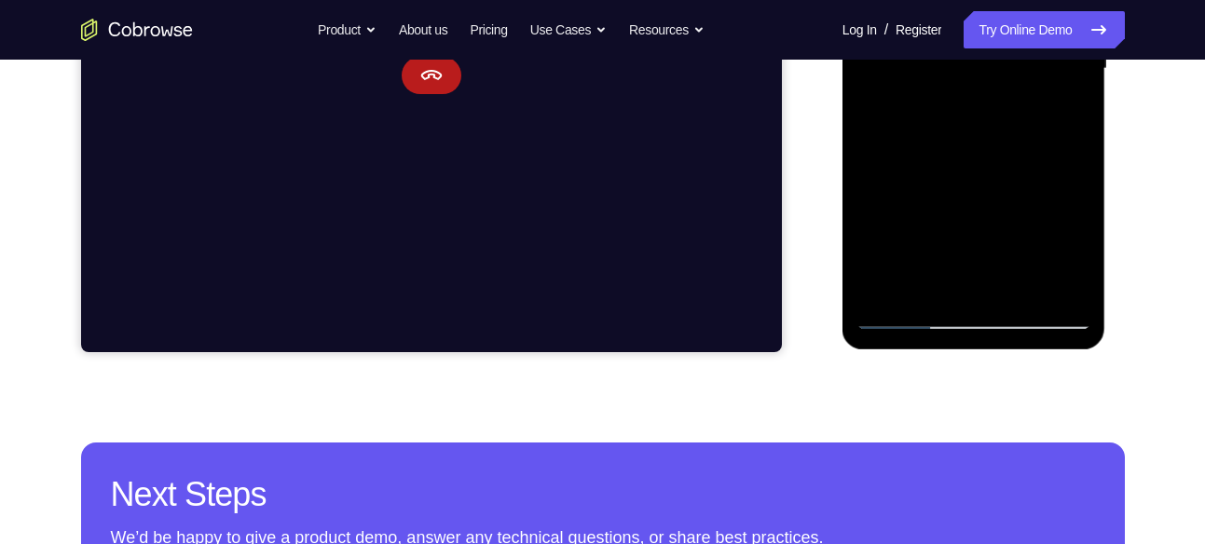
click at [1079, 195] on div at bounding box center [973, 69] width 235 height 522
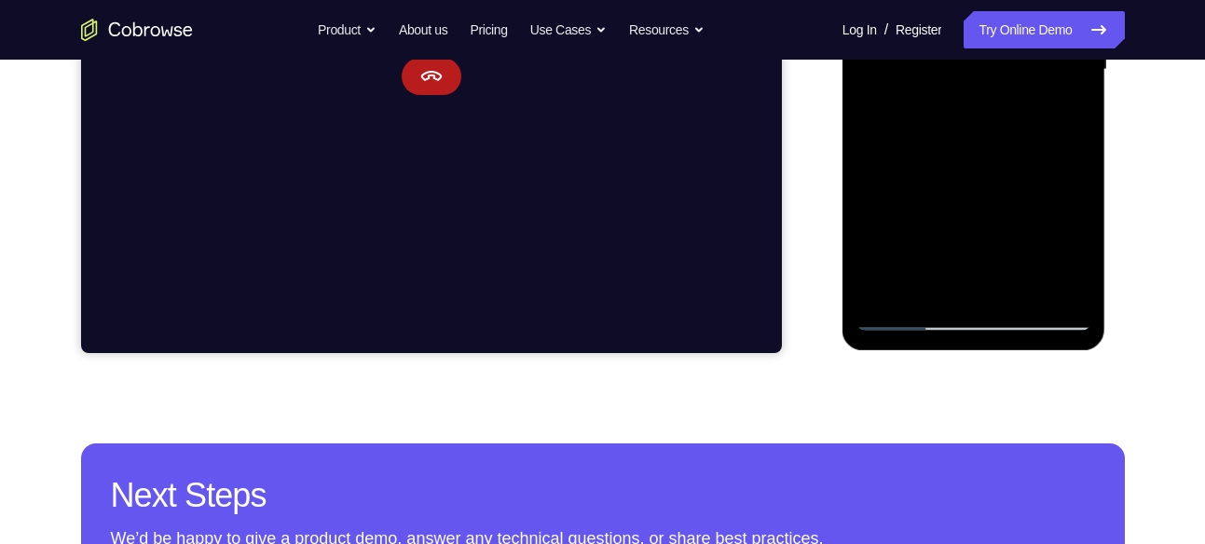
scroll to position [515, 0]
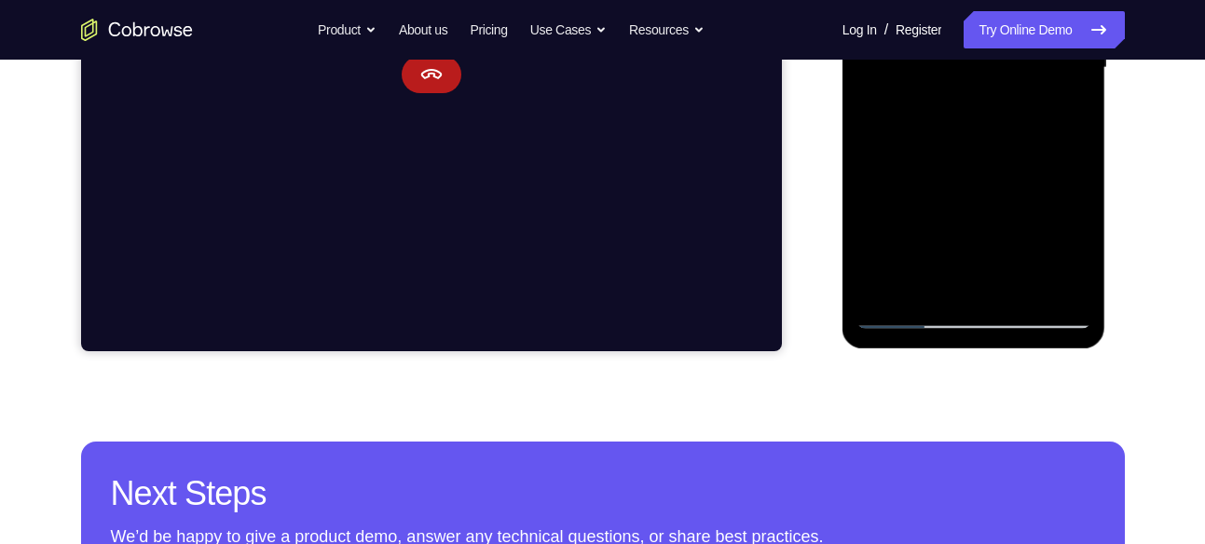
drag, startPoint x: 1062, startPoint y: 261, endPoint x: 858, endPoint y: 247, distance: 204.5
click at [858, 247] on div at bounding box center [973, 68] width 235 height 522
drag, startPoint x: 1057, startPoint y: 260, endPoint x: 931, endPoint y: 268, distance: 127.0
click at [931, 268] on div at bounding box center [973, 68] width 235 height 522
click at [1042, 261] on div at bounding box center [973, 68] width 235 height 522
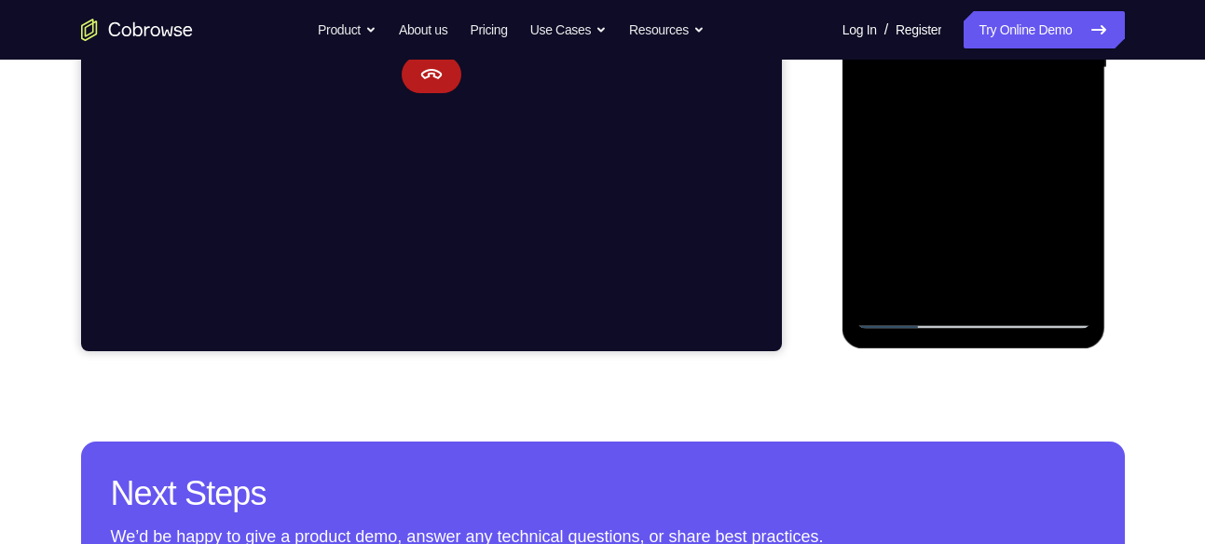
click at [1028, 85] on div at bounding box center [973, 68] width 235 height 522
click at [908, 318] on div at bounding box center [973, 68] width 235 height 522
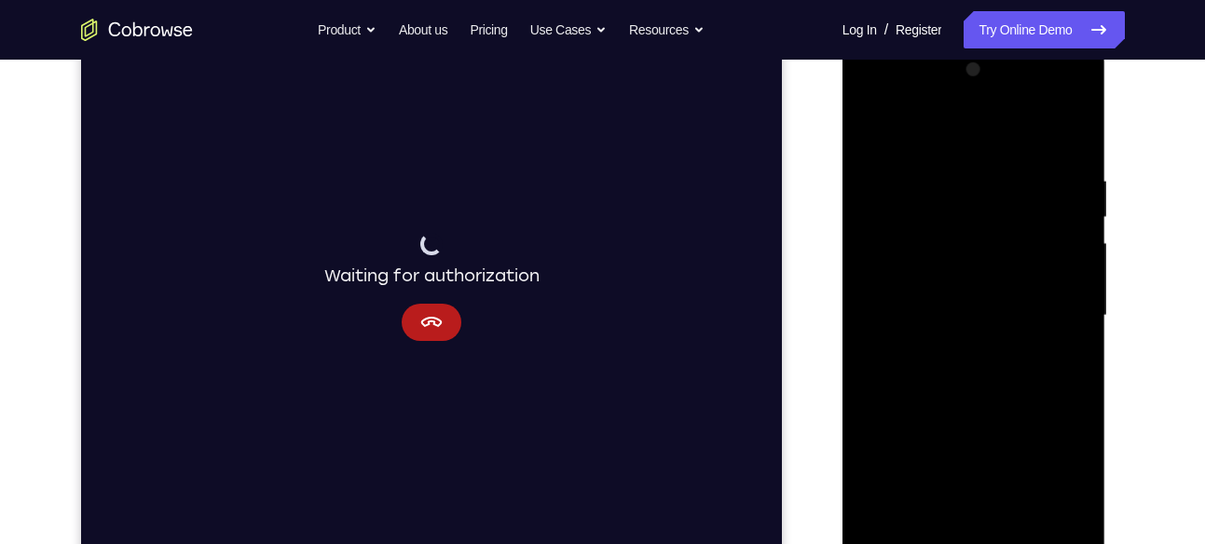
scroll to position [266, 0]
click at [1071, 134] on div at bounding box center [973, 317] width 235 height 522
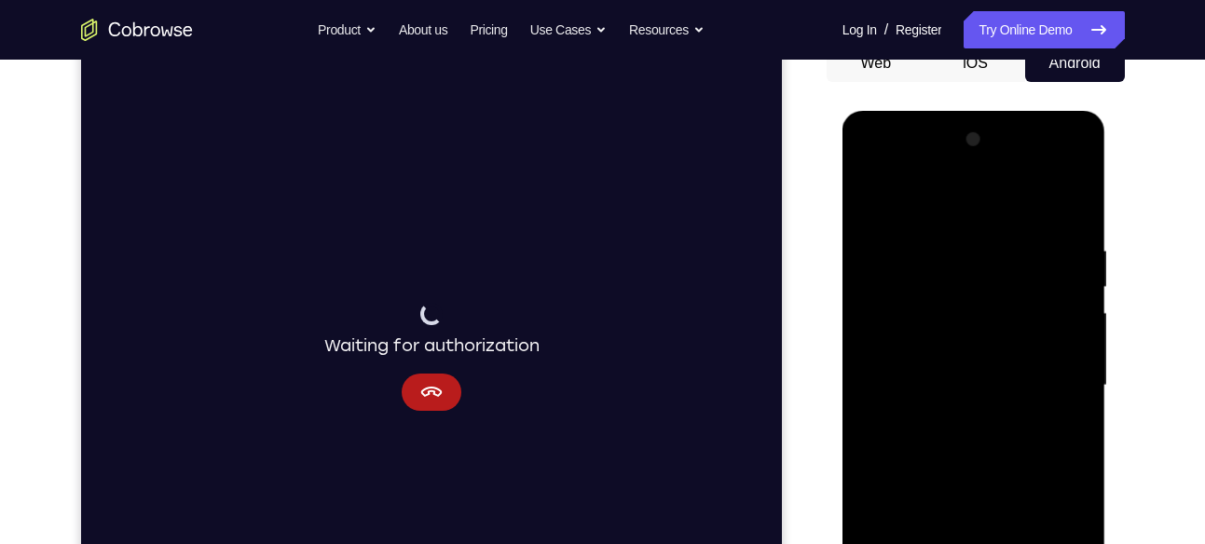
scroll to position [197, 0]
click at [1057, 232] on div at bounding box center [973, 387] width 235 height 522
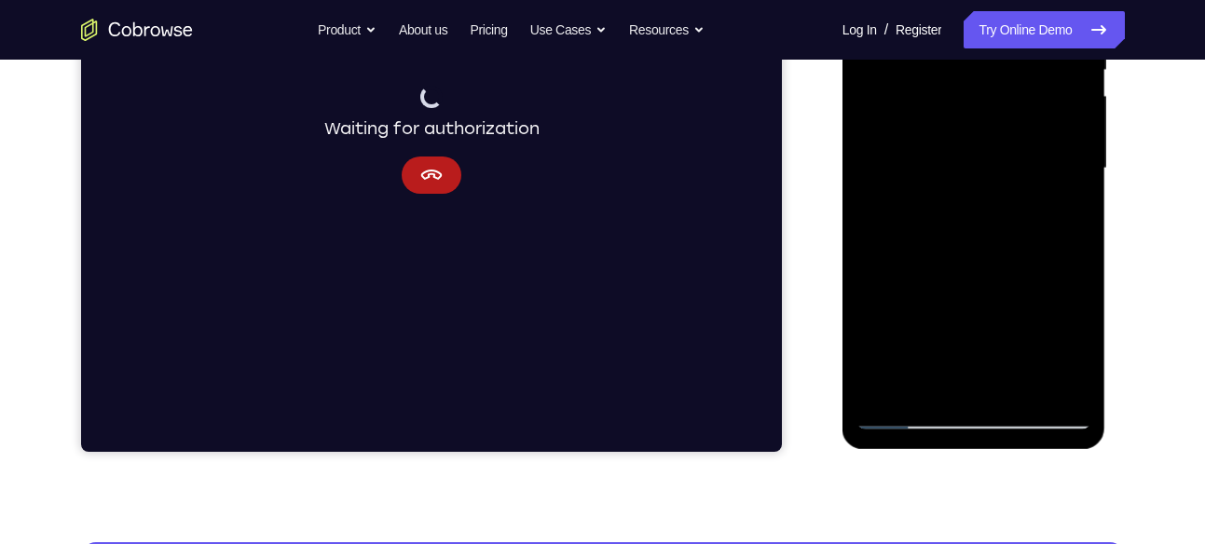
scroll to position [416, 0]
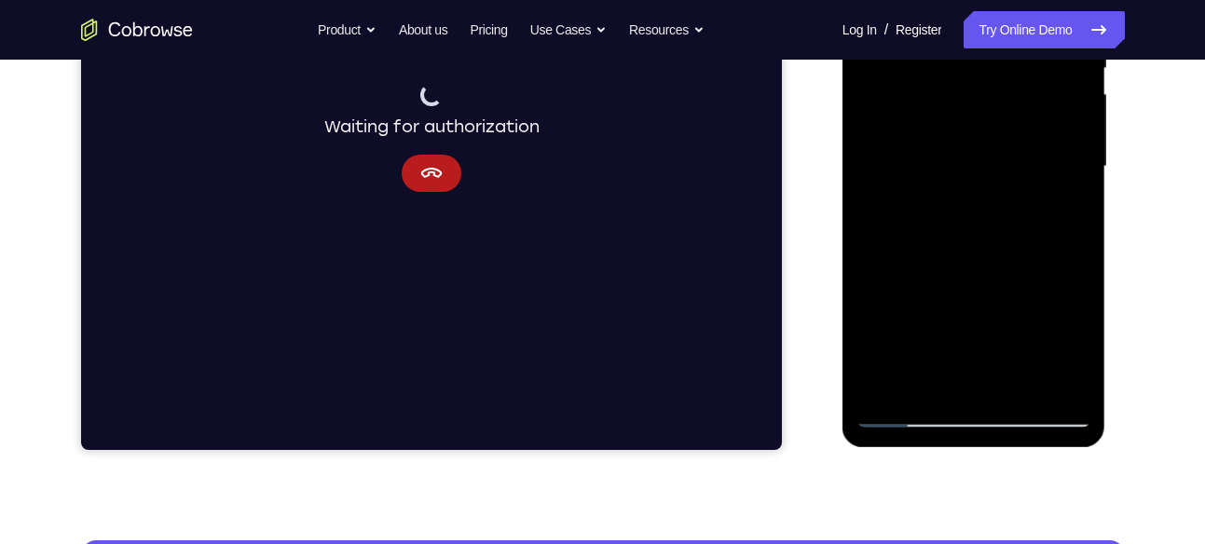
click at [1045, 377] on div at bounding box center [973, 167] width 235 height 522
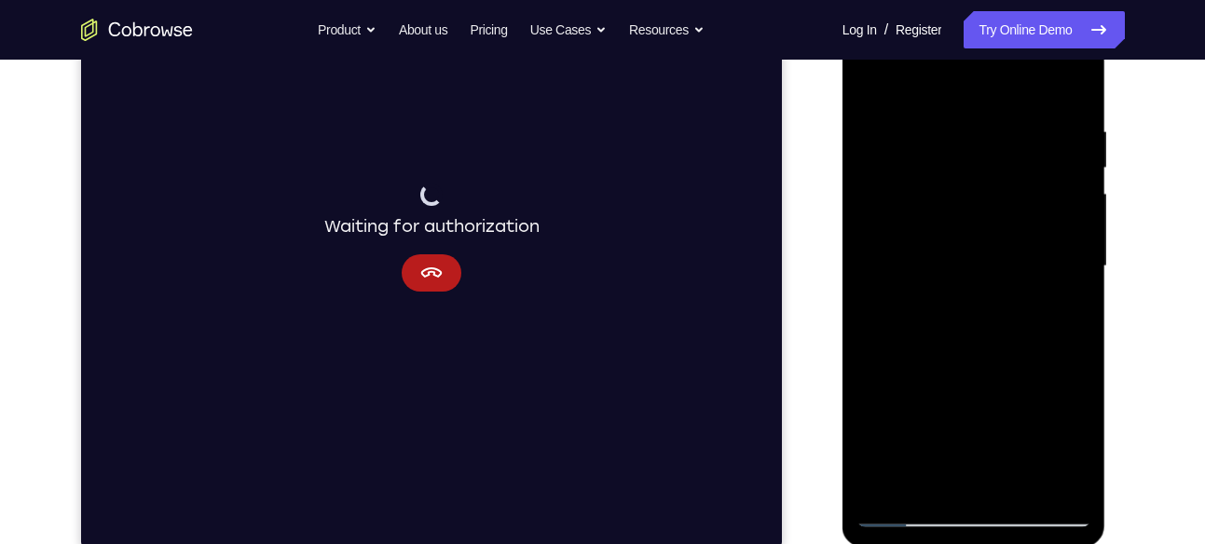
scroll to position [316, 0]
click at [1069, 82] on div at bounding box center [973, 268] width 235 height 522
click at [1070, 88] on div at bounding box center [973, 268] width 235 height 522
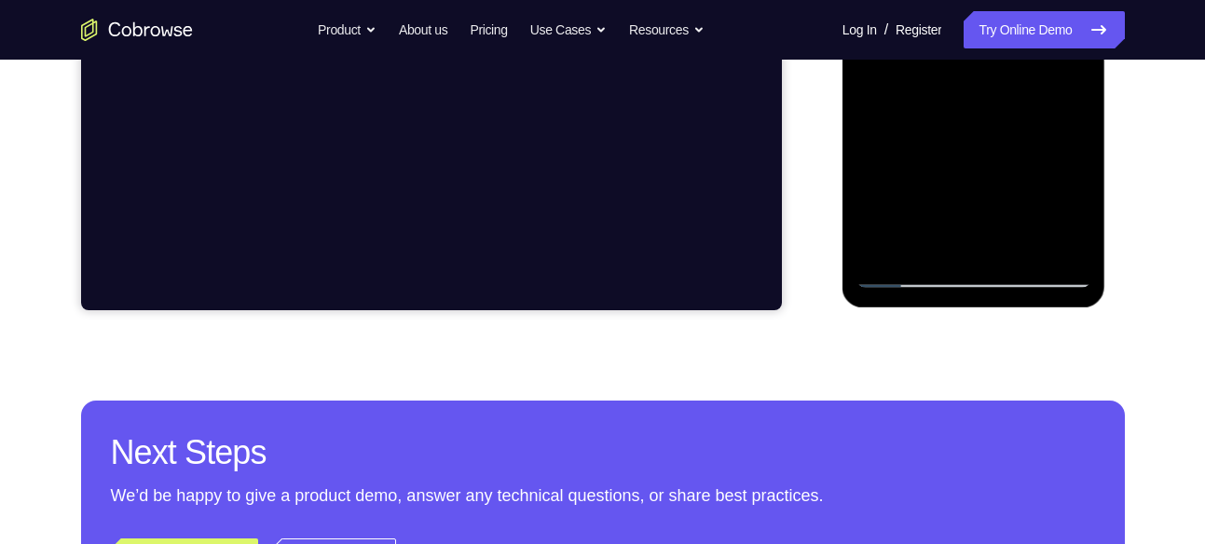
scroll to position [557, 0]
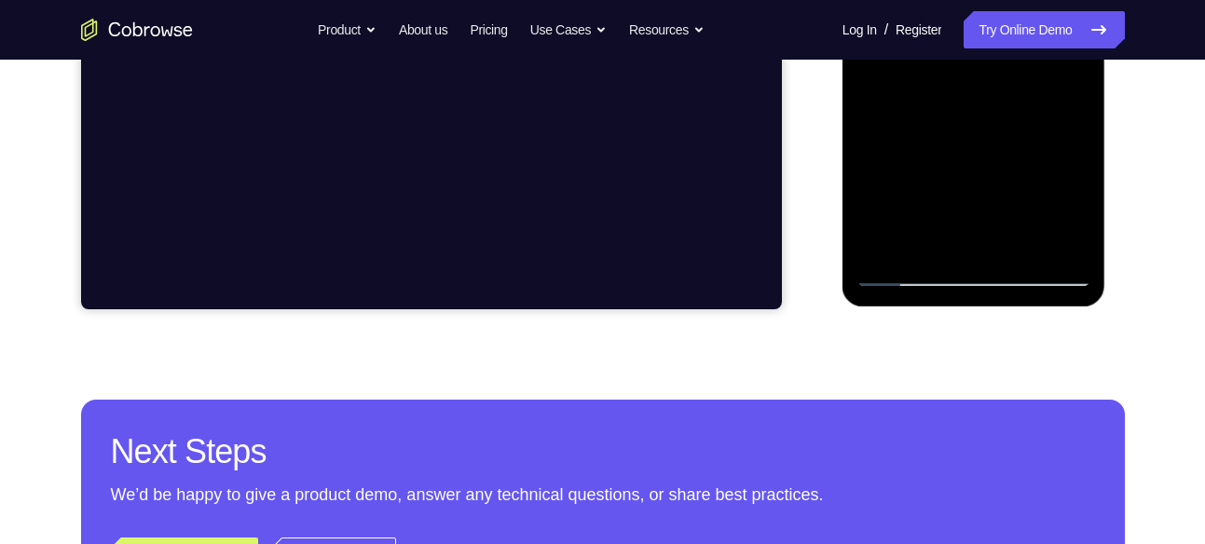
click at [1018, 239] on div at bounding box center [973, 26] width 235 height 522
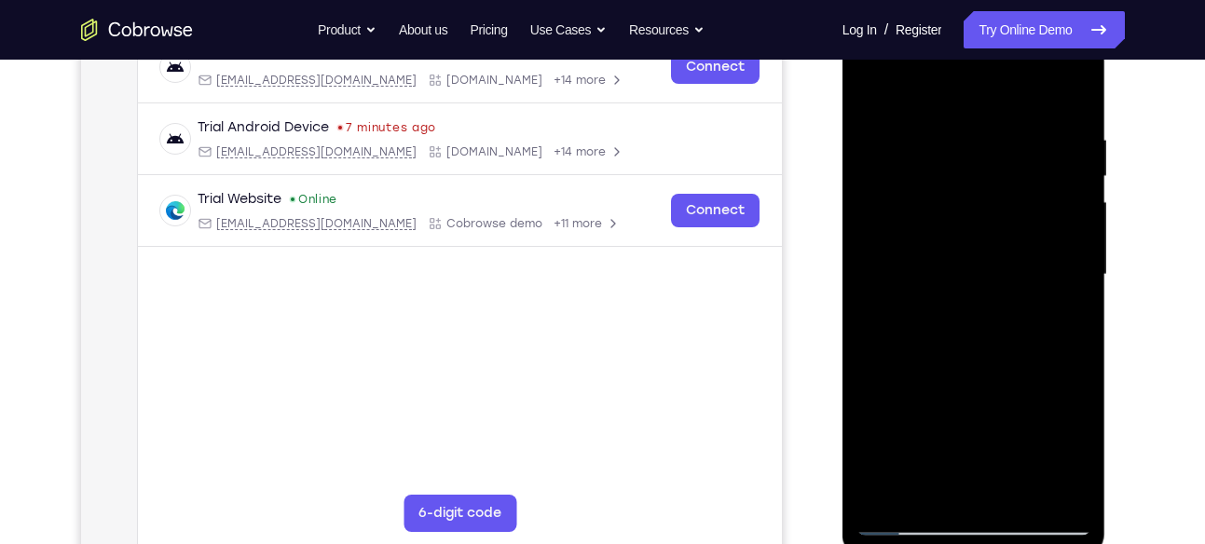
scroll to position [307, 0]
click at [1057, 233] on div at bounding box center [973, 276] width 235 height 522
click at [877, 86] on div at bounding box center [973, 276] width 235 height 522
drag, startPoint x: 1058, startPoint y: 186, endPoint x: 944, endPoint y: 189, distance: 114.6
click at [944, 189] on div at bounding box center [973, 276] width 235 height 522
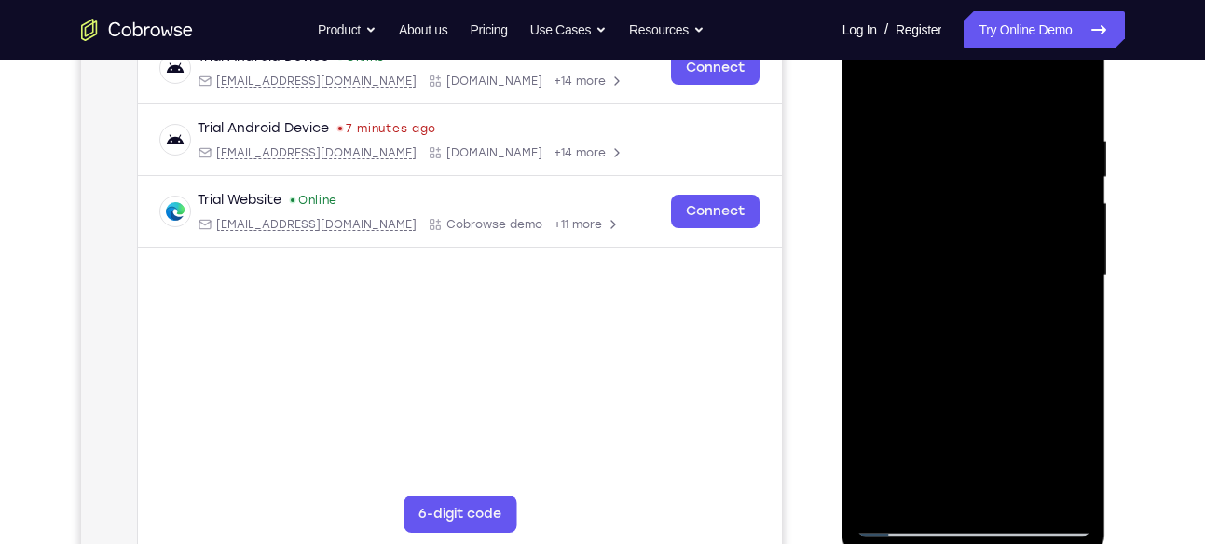
drag, startPoint x: 1078, startPoint y: 198, endPoint x: 934, endPoint y: 198, distance: 144.4
click at [934, 198] on div at bounding box center [973, 276] width 235 height 522
drag, startPoint x: 1053, startPoint y: 197, endPoint x: 940, endPoint y: 204, distance: 113.0
click at [940, 204] on div at bounding box center [973, 276] width 235 height 522
click at [866, 177] on div at bounding box center [973, 276] width 235 height 522
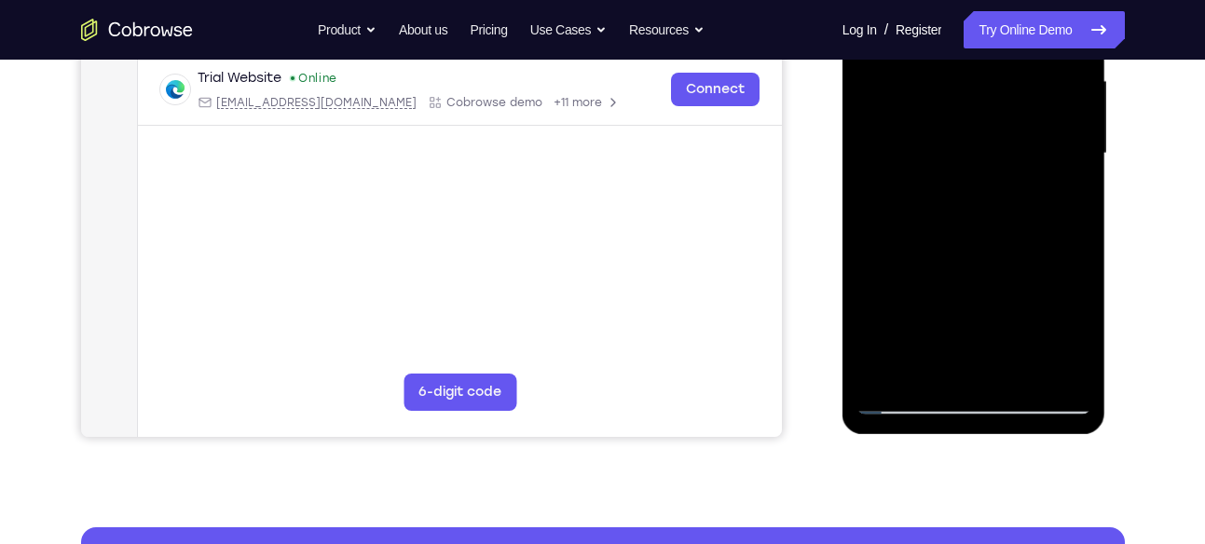
scroll to position [275, 0]
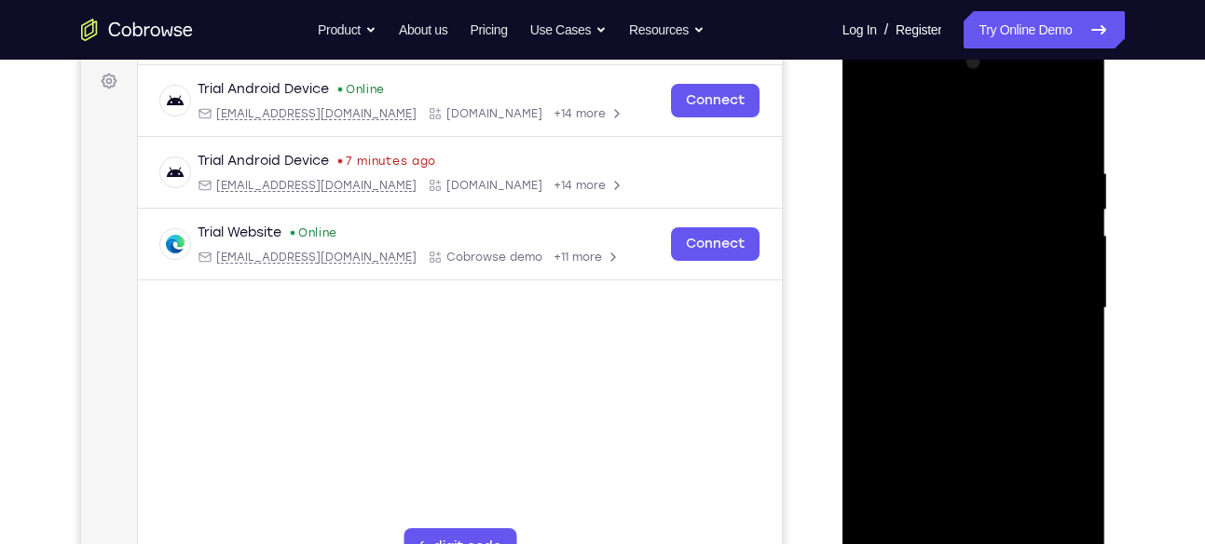
click at [871, 118] on div at bounding box center [973, 309] width 235 height 522
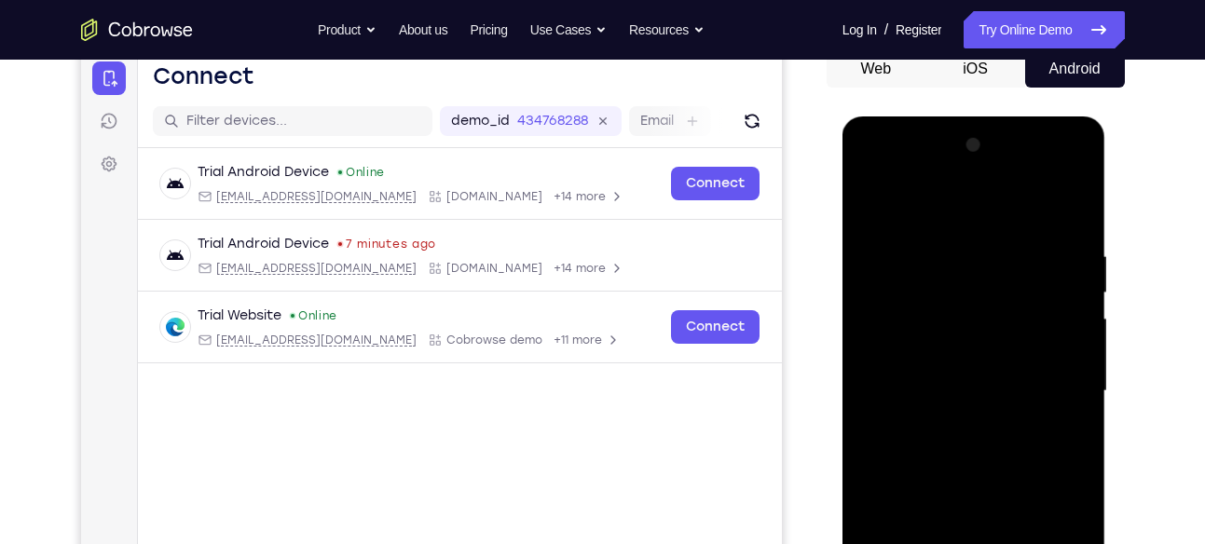
scroll to position [193, 0]
drag, startPoint x: 1064, startPoint y: 248, endPoint x: 906, endPoint y: 250, distance: 158.4
click at [906, 250] on div at bounding box center [973, 391] width 235 height 522
click at [973, 249] on div at bounding box center [973, 391] width 235 height 522
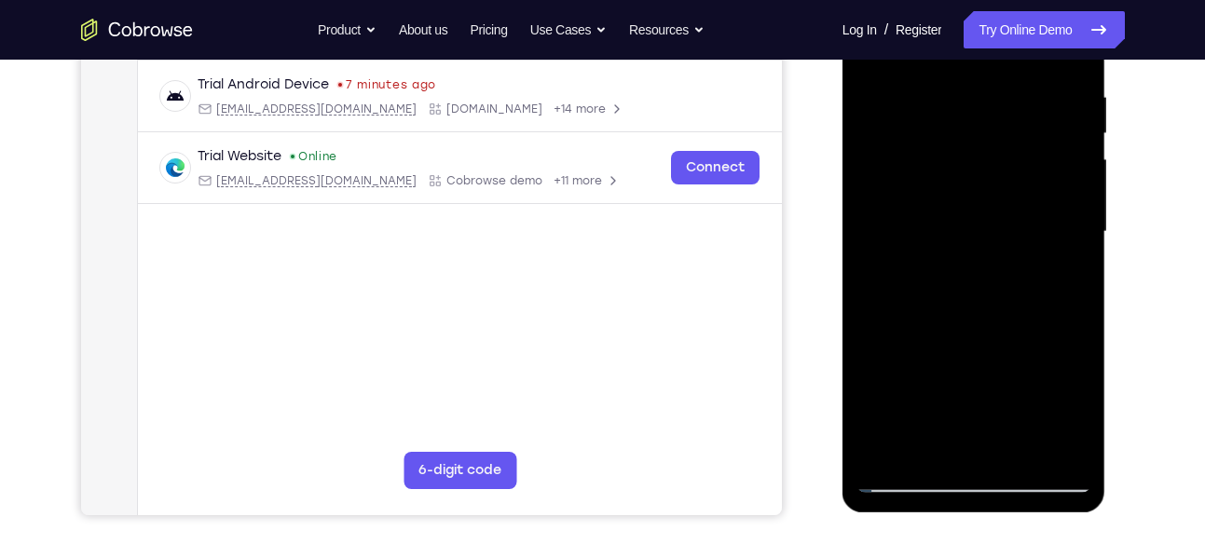
scroll to position [354, 0]
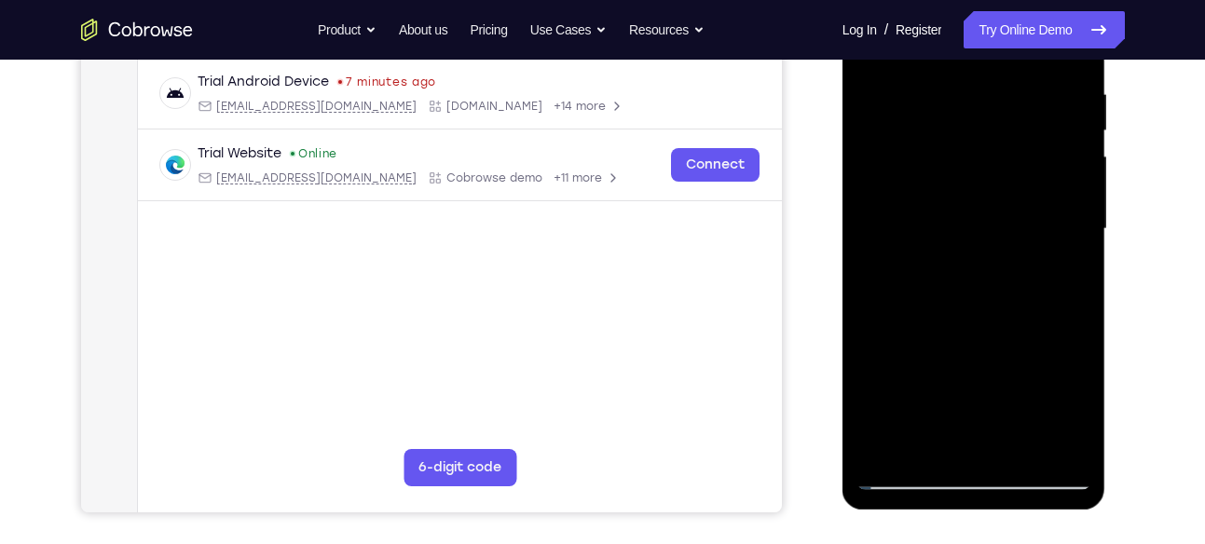
click at [1084, 290] on div at bounding box center [973, 229] width 235 height 522
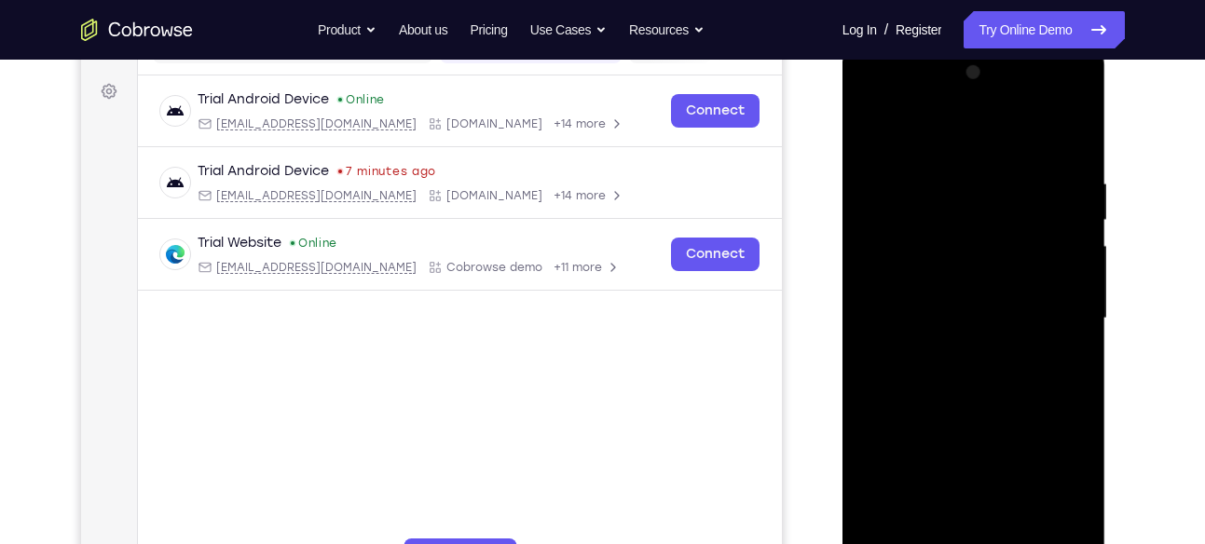
scroll to position [264, 0]
click at [1084, 290] on div at bounding box center [973, 320] width 235 height 522
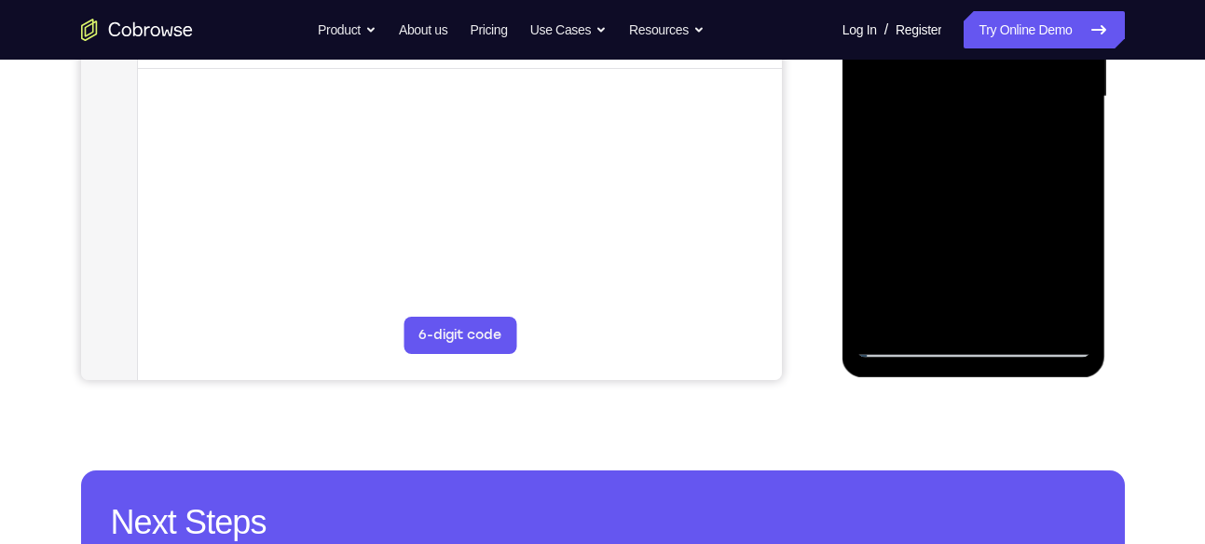
scroll to position [487, 0]
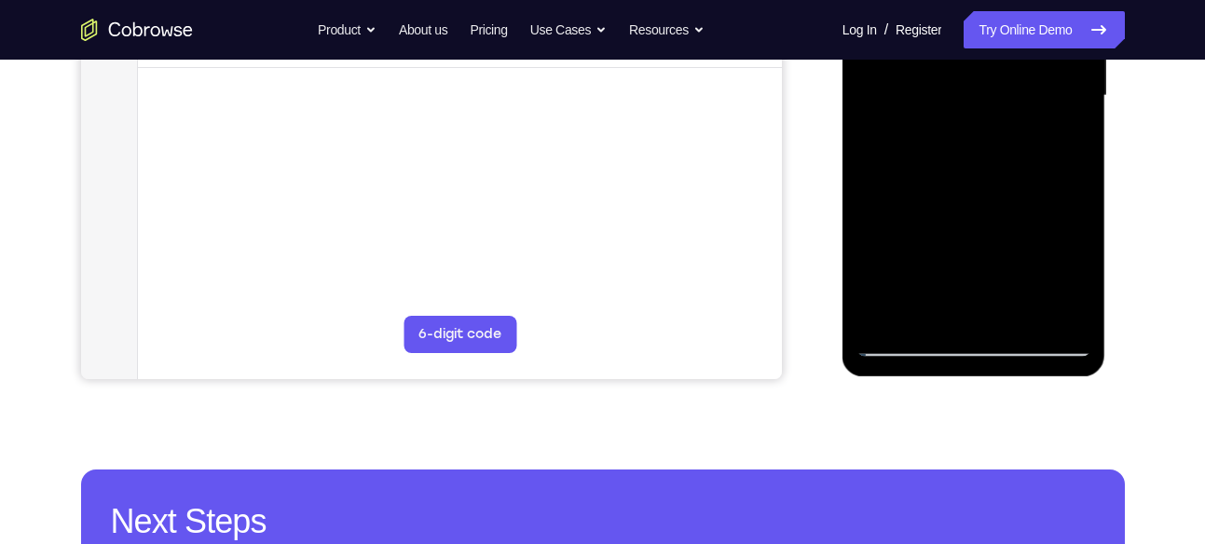
click at [1047, 311] on div at bounding box center [973, 96] width 235 height 522
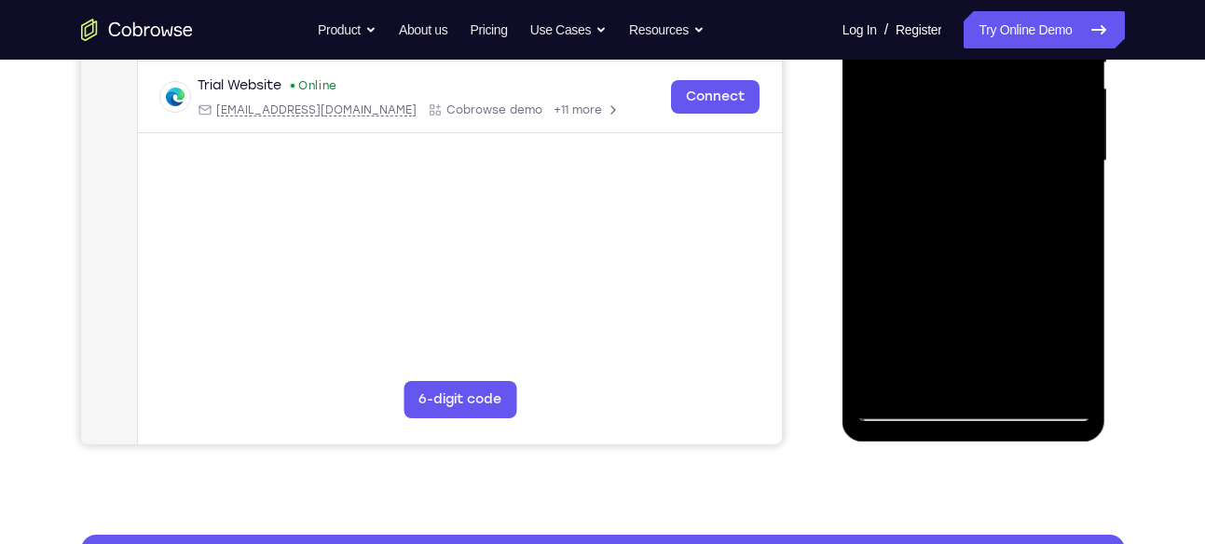
scroll to position [427, 0]
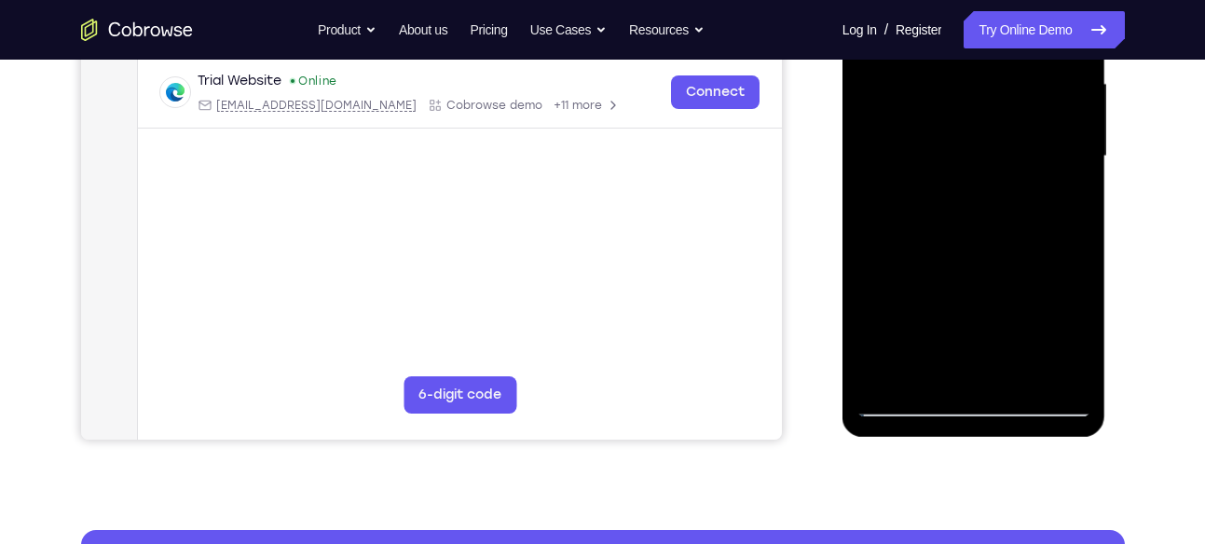
click at [919, 365] on div at bounding box center [973, 157] width 235 height 522
click at [924, 365] on div at bounding box center [973, 157] width 235 height 522
click at [996, 288] on div at bounding box center [973, 157] width 235 height 522
click at [989, 148] on div at bounding box center [973, 157] width 235 height 522
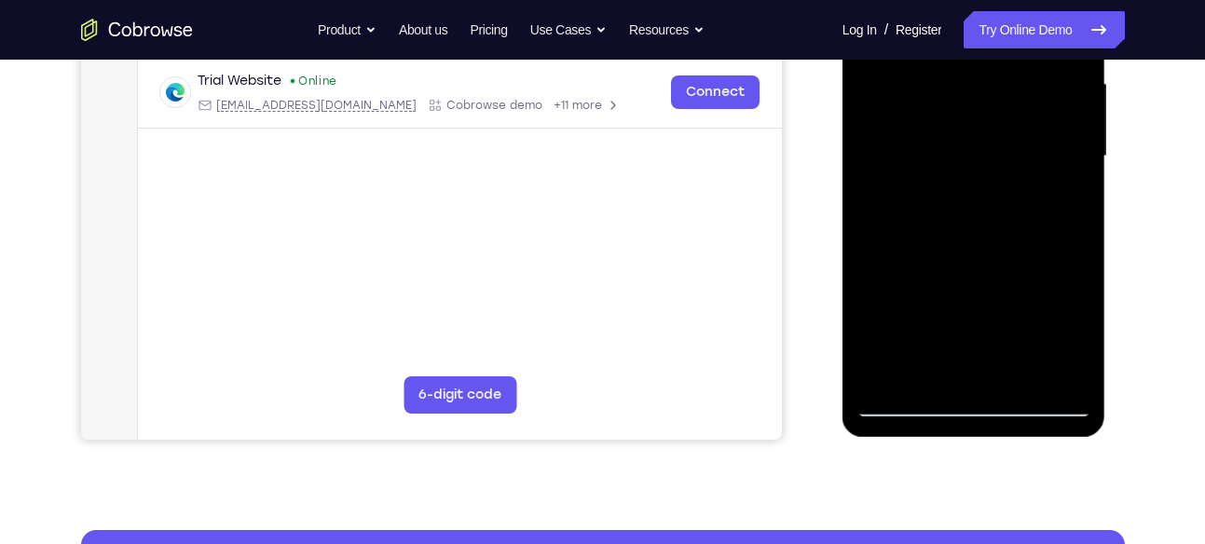
click at [1009, 367] on div at bounding box center [973, 157] width 235 height 522
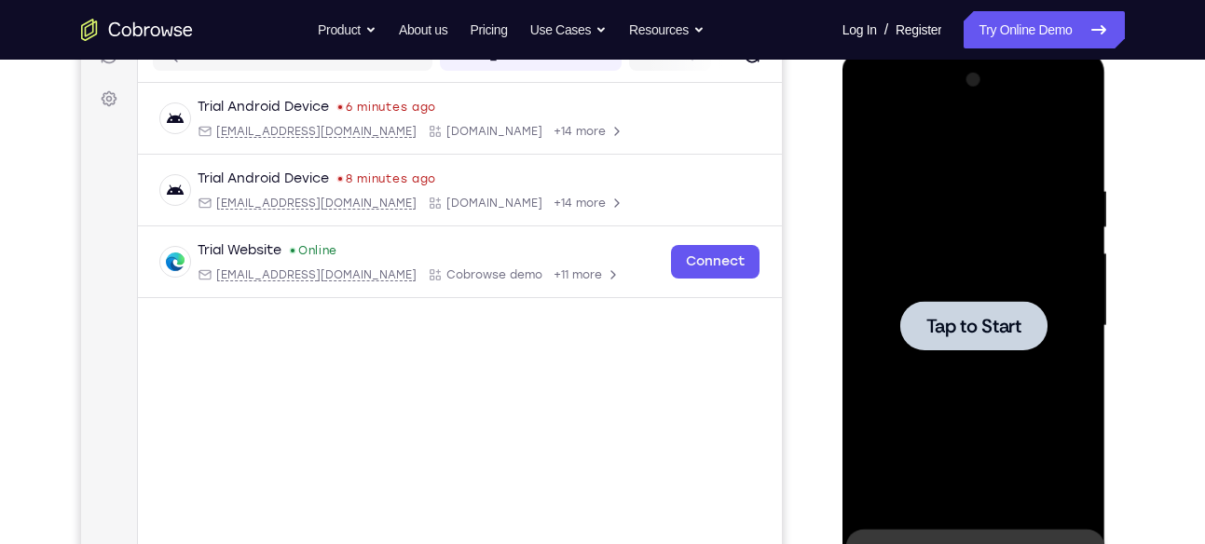
scroll to position [256, 0]
